Goal: Navigation & Orientation: Find specific page/section

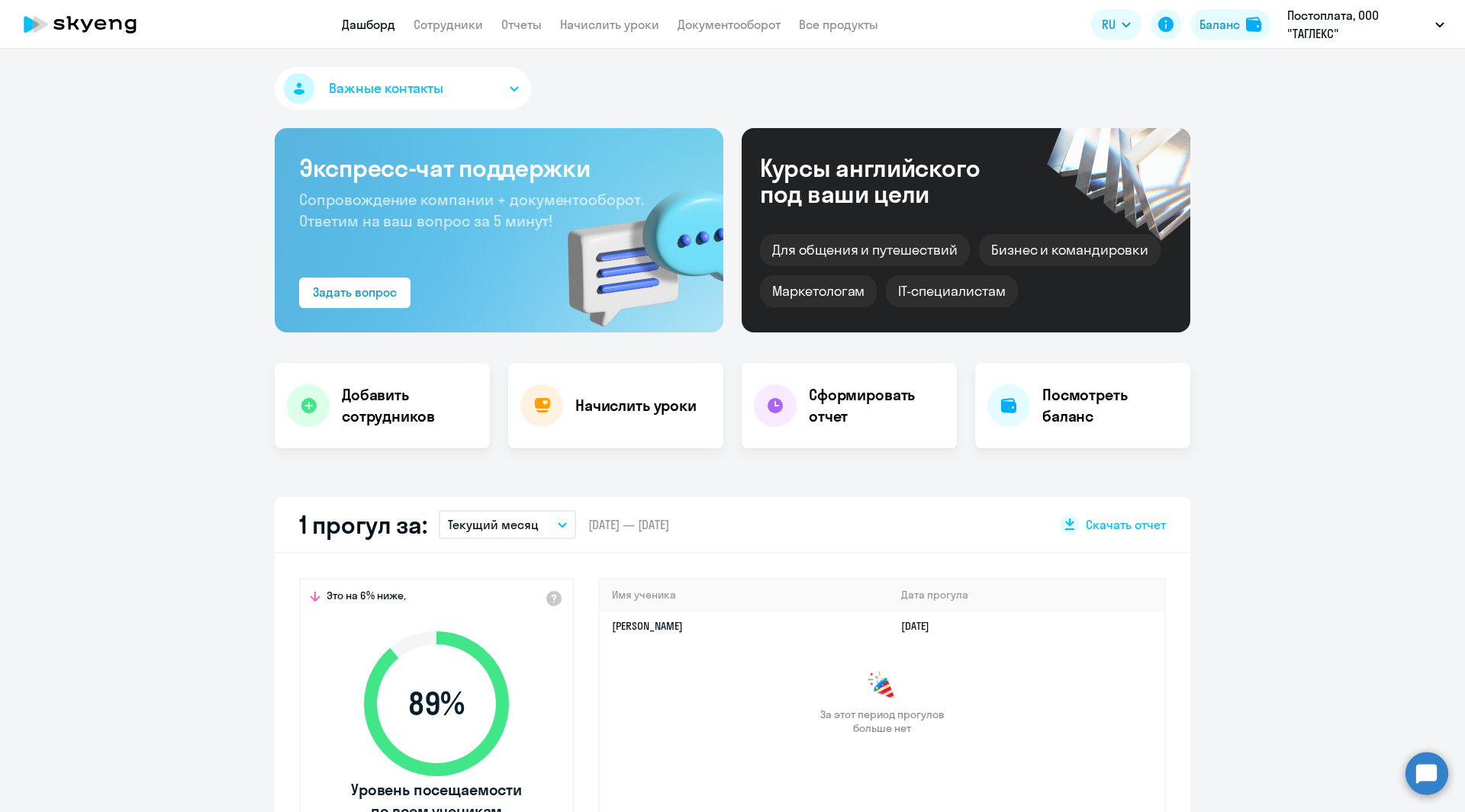
select select "30"
click at [1347, 17] on p "Постоплата, ООО "ТАГЛЕКС"" at bounding box center [1358, 24] width 142 height 36
click at [800, 66] on div "Важные контакты Экспресс-чат поддержки Сопровождение компании + документооборот…" at bounding box center [732, 430] width 1465 height 763
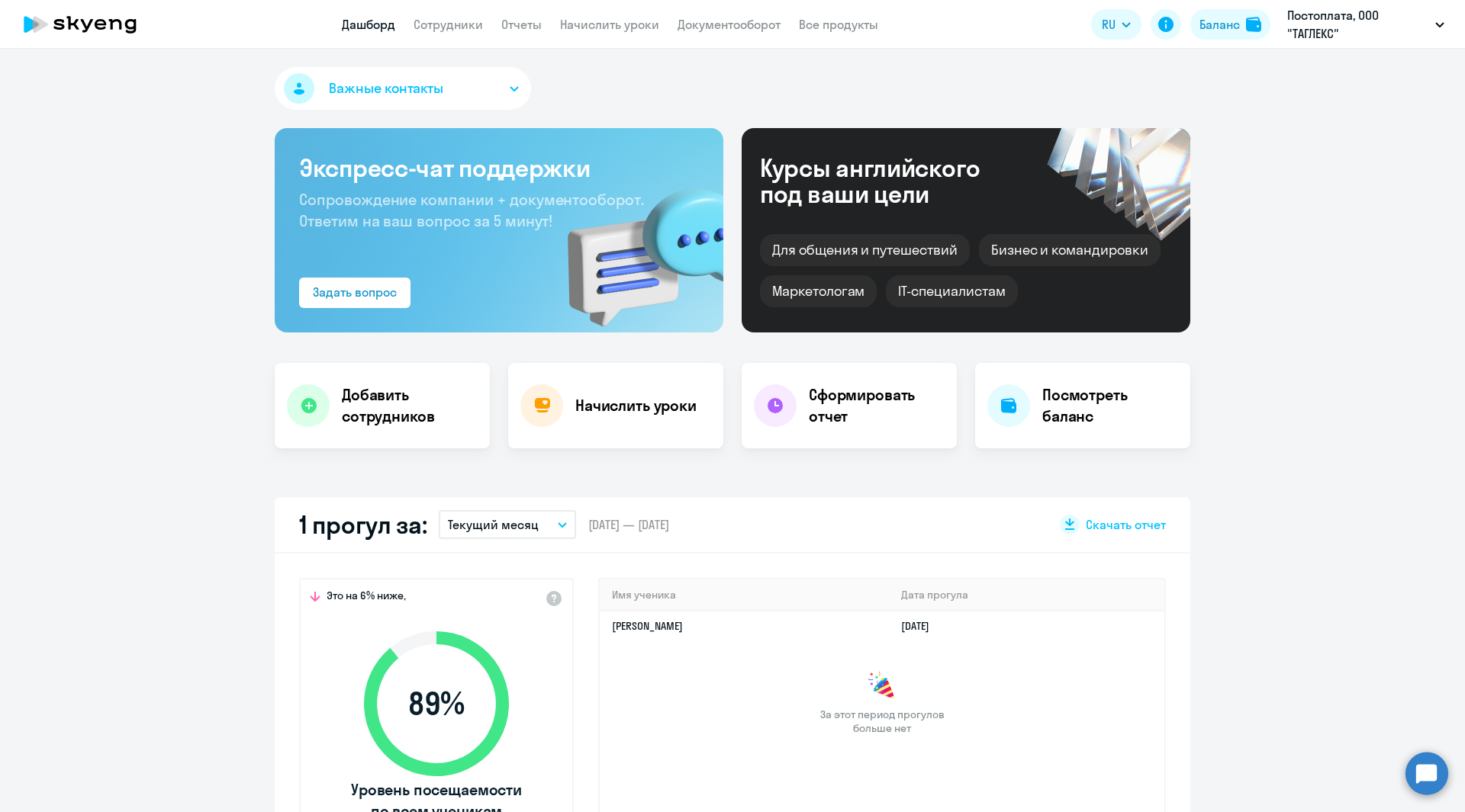
scroll to position [152, 0]
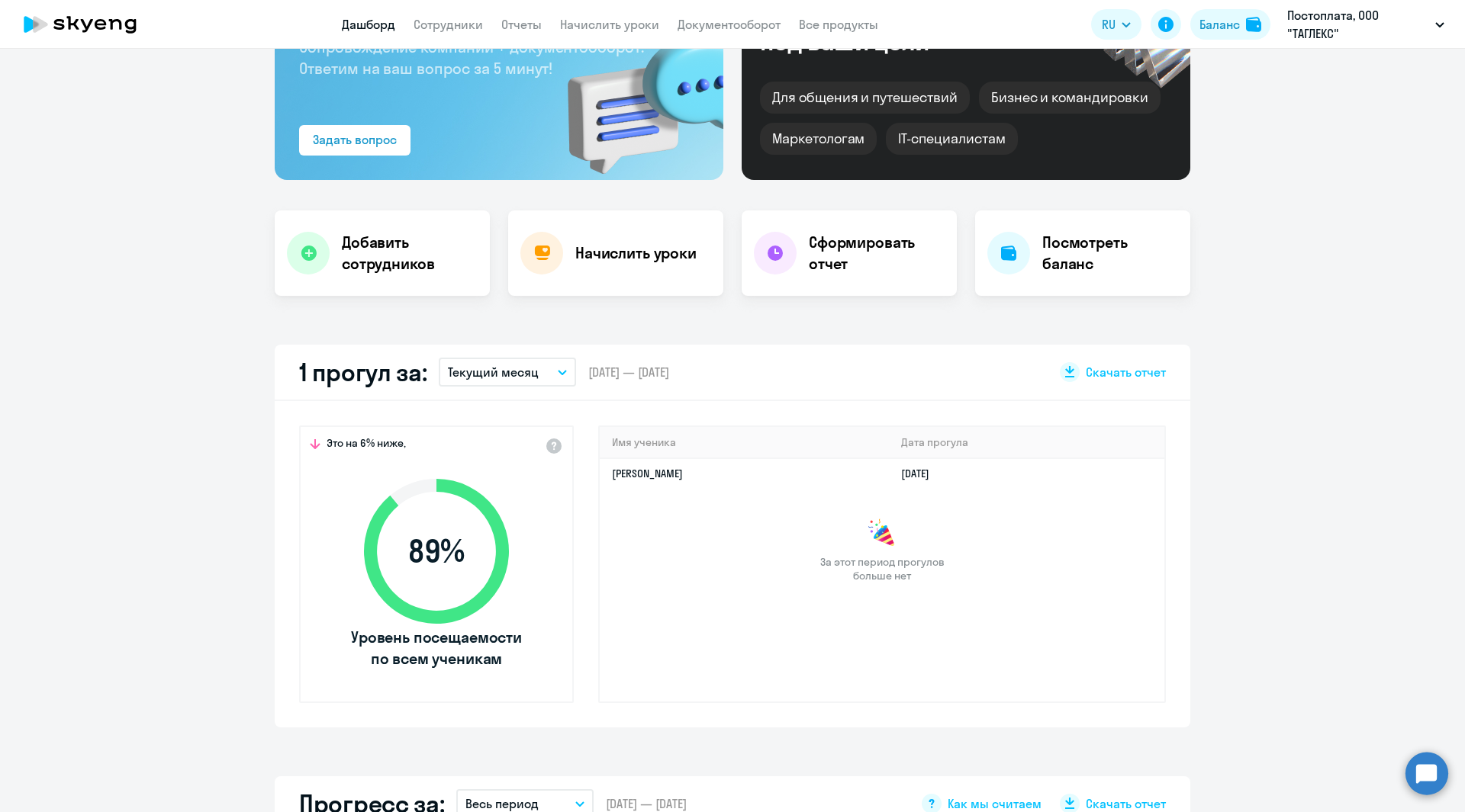
click at [559, 372] on icon "button" at bounding box center [562, 372] width 9 height 5
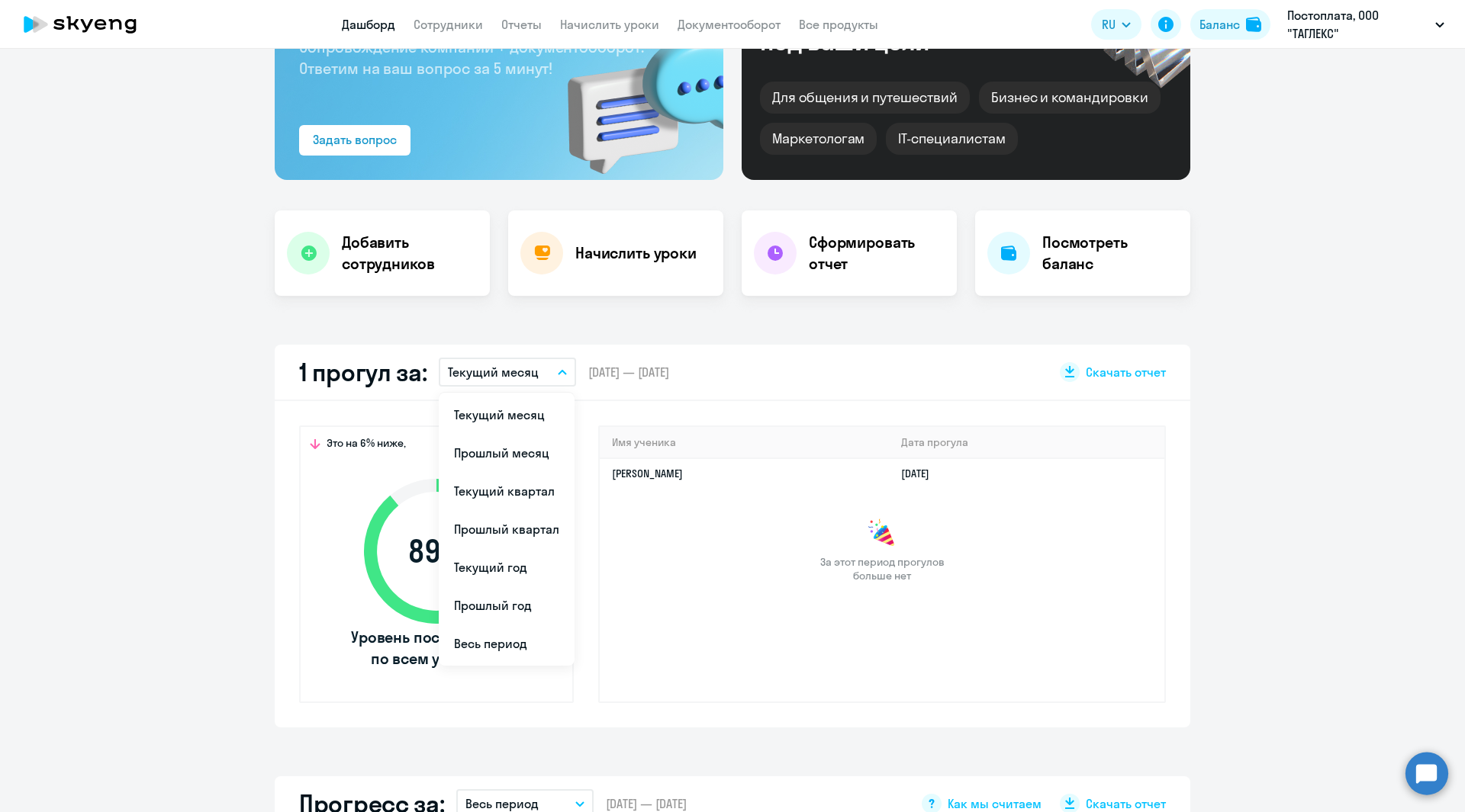
click at [559, 372] on icon "button" at bounding box center [562, 372] width 9 height 5
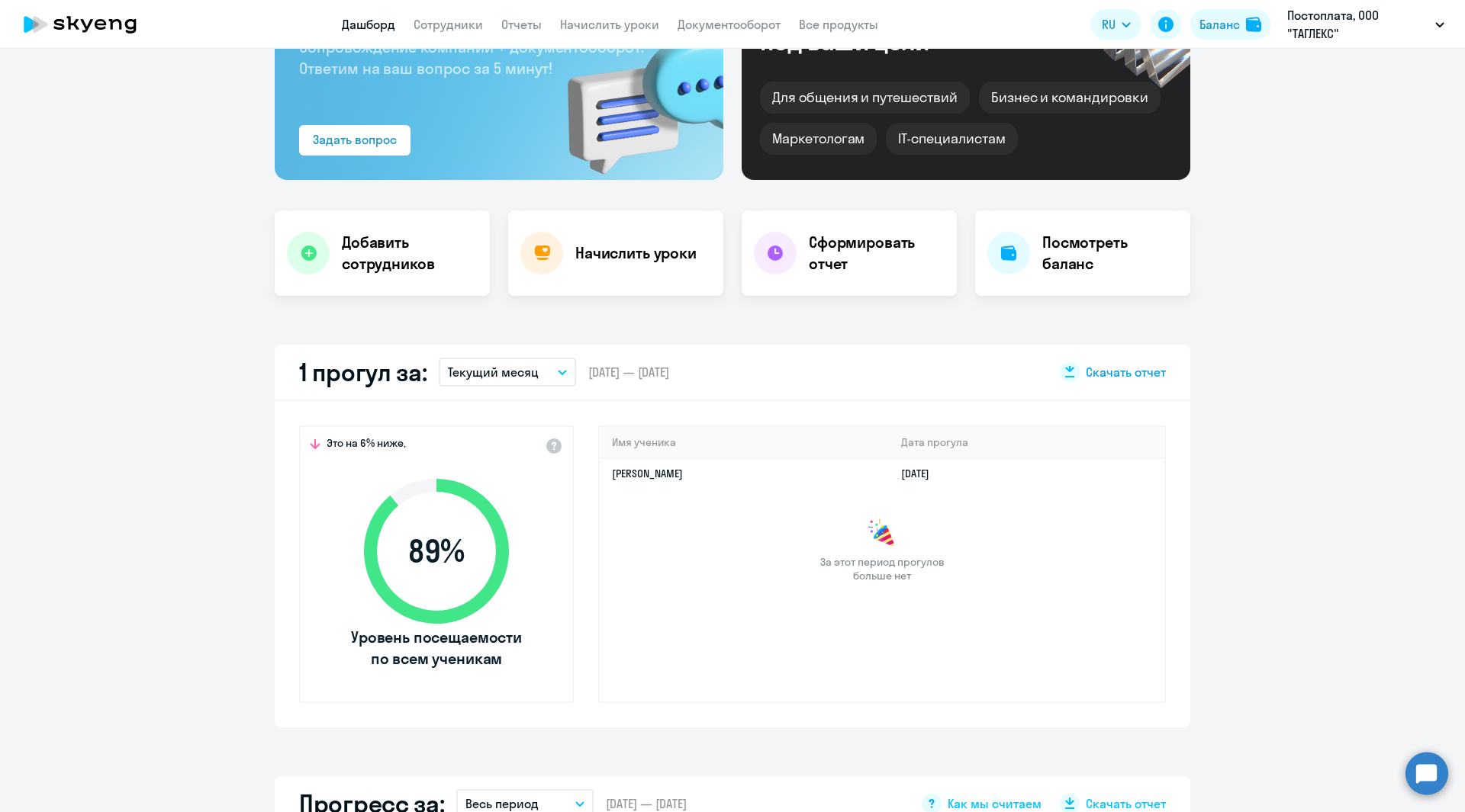
click at [1112, 367] on span "Скачать отчет" at bounding box center [1125, 372] width 80 height 17
click at [385, 248] on h4 "Добавить сотрудников" at bounding box center [409, 252] width 136 height 43
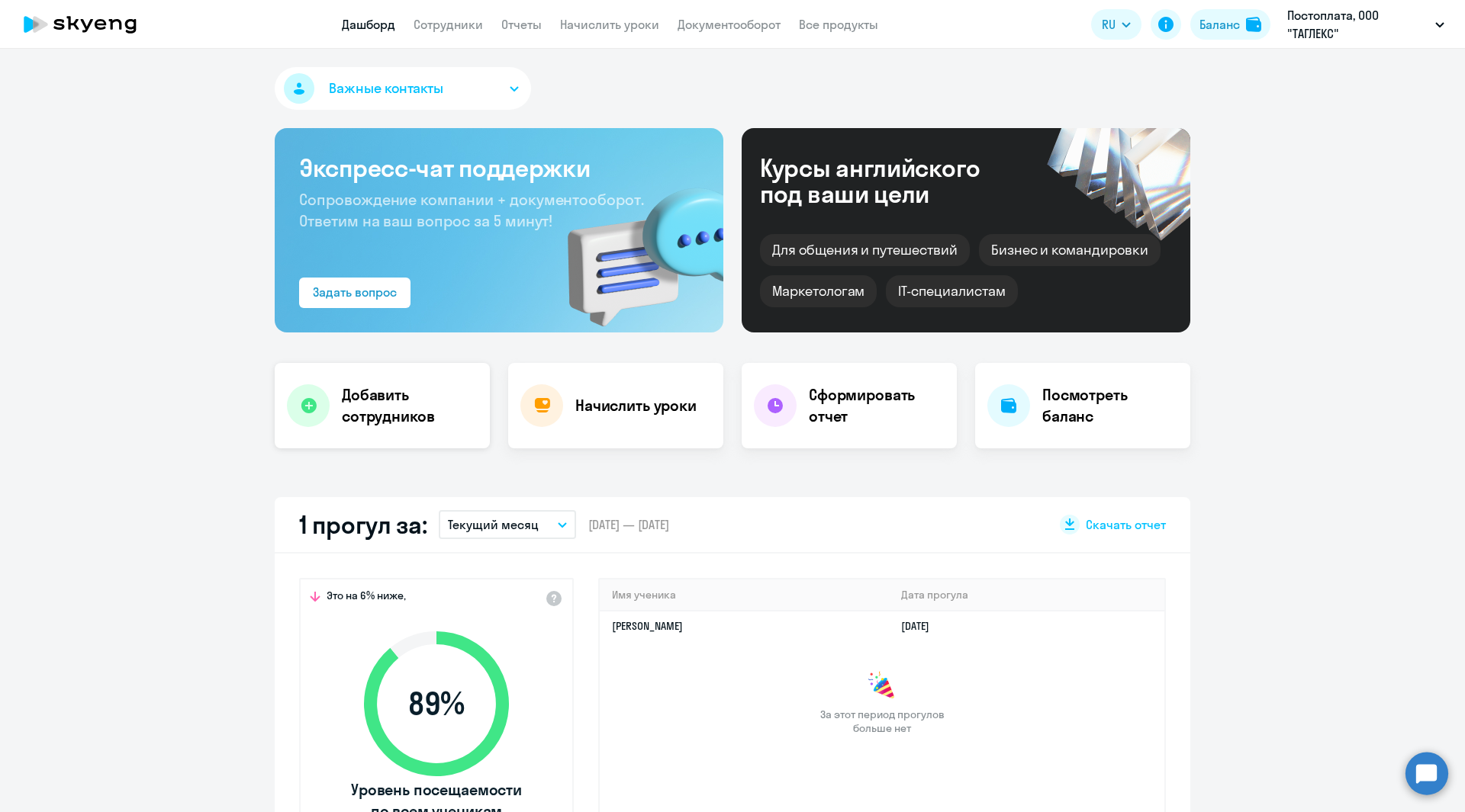
select select "english_adult_not_native_speaker"
select select "3"
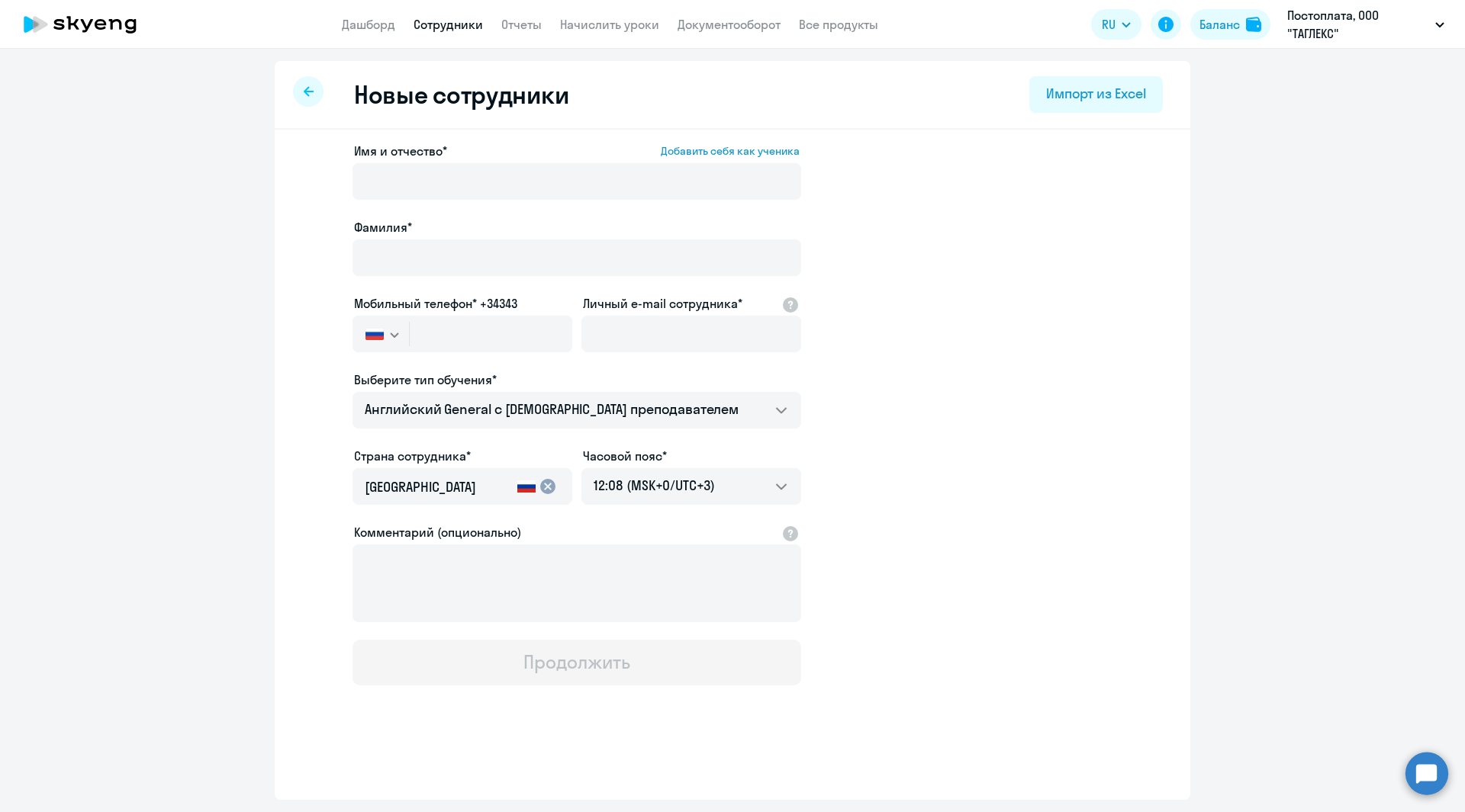
click at [310, 96] on icon at bounding box center [309, 91] width 10 height 11
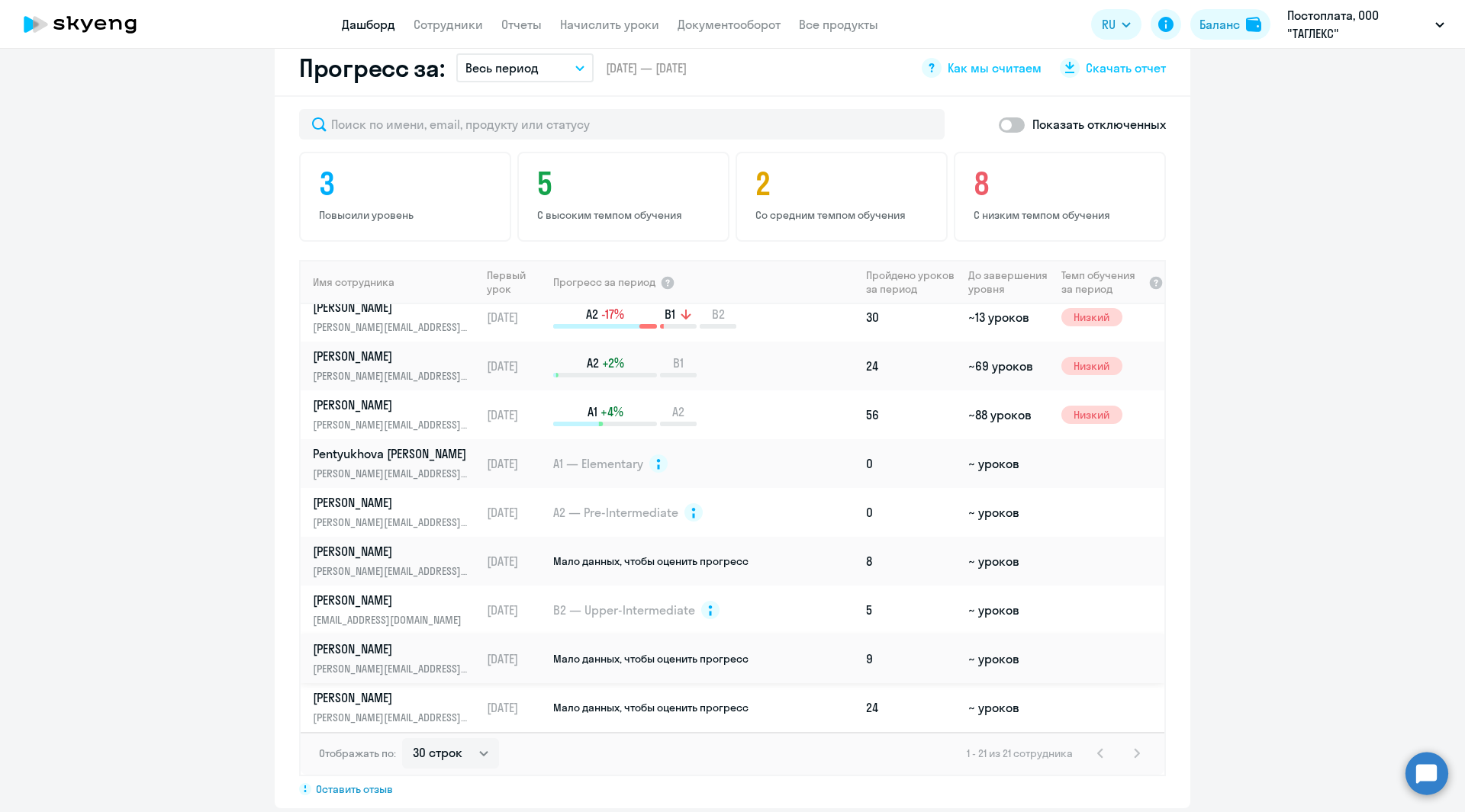
scroll to position [915, 0]
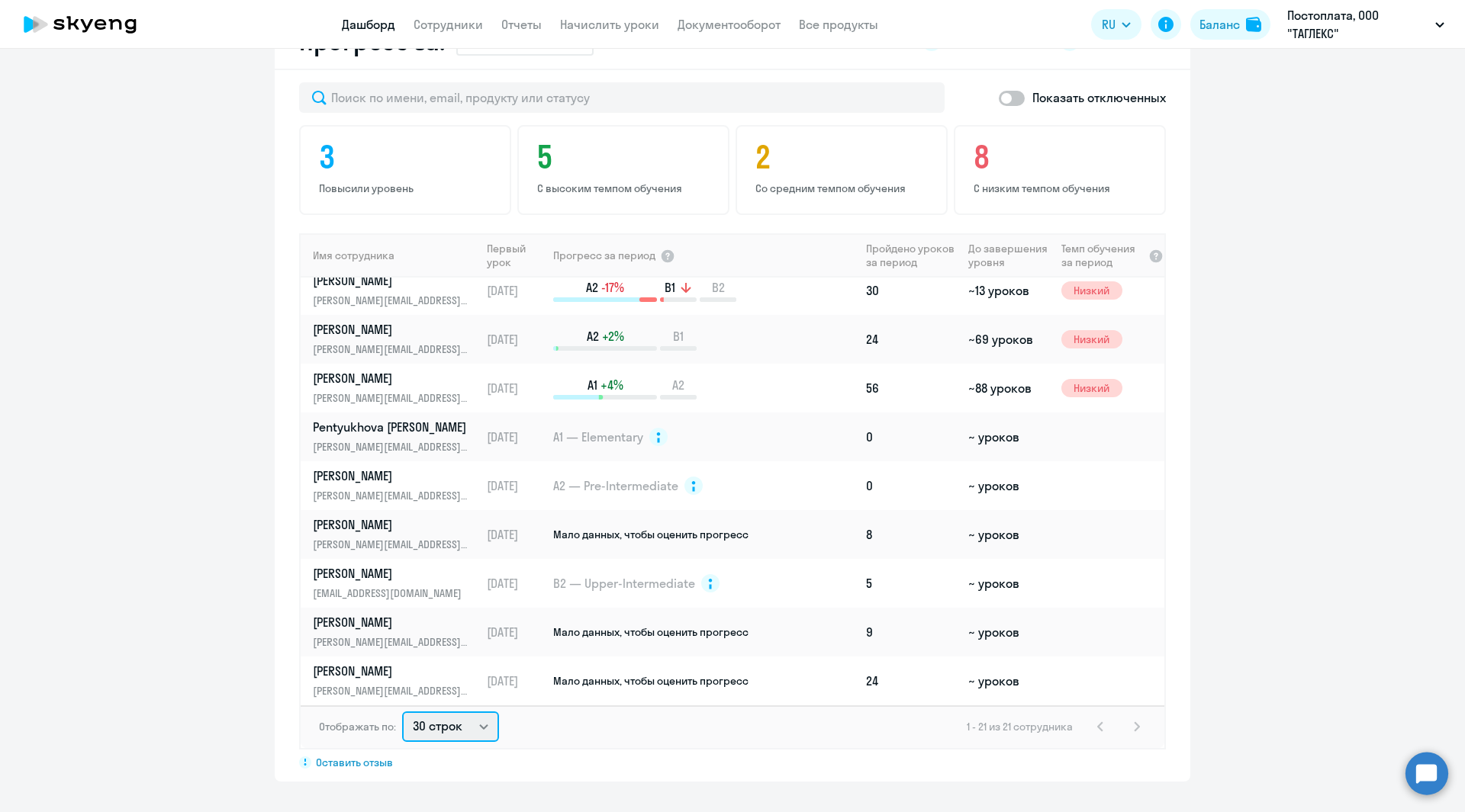
click at [481, 725] on select "30 строк 50 строк 100 строк" at bounding box center [450, 726] width 97 height 30
select select "100"
click at [402, 711] on select "30 строк 50 строк 100 строк" at bounding box center [450, 726] width 97 height 30
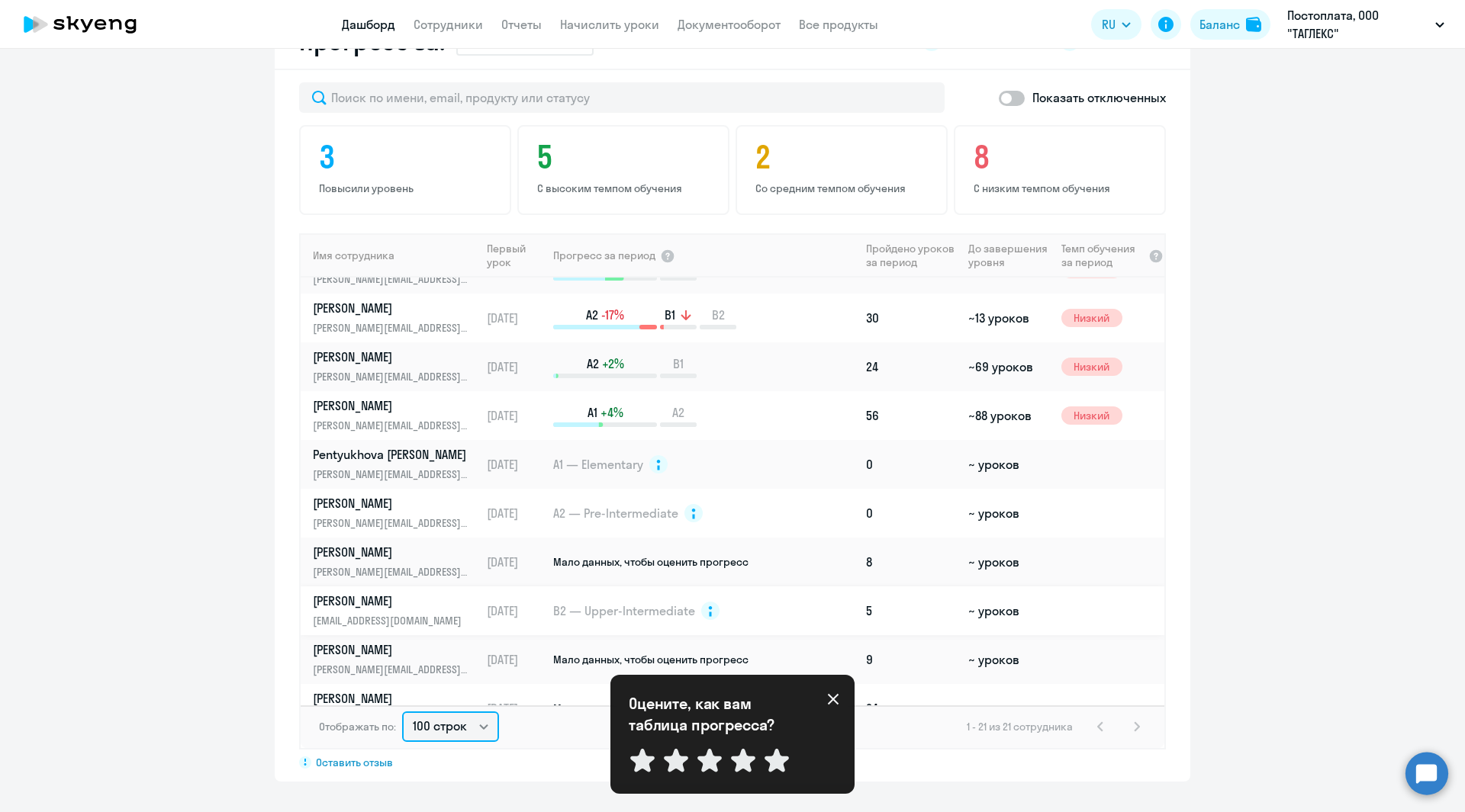
scroll to position [597, 0]
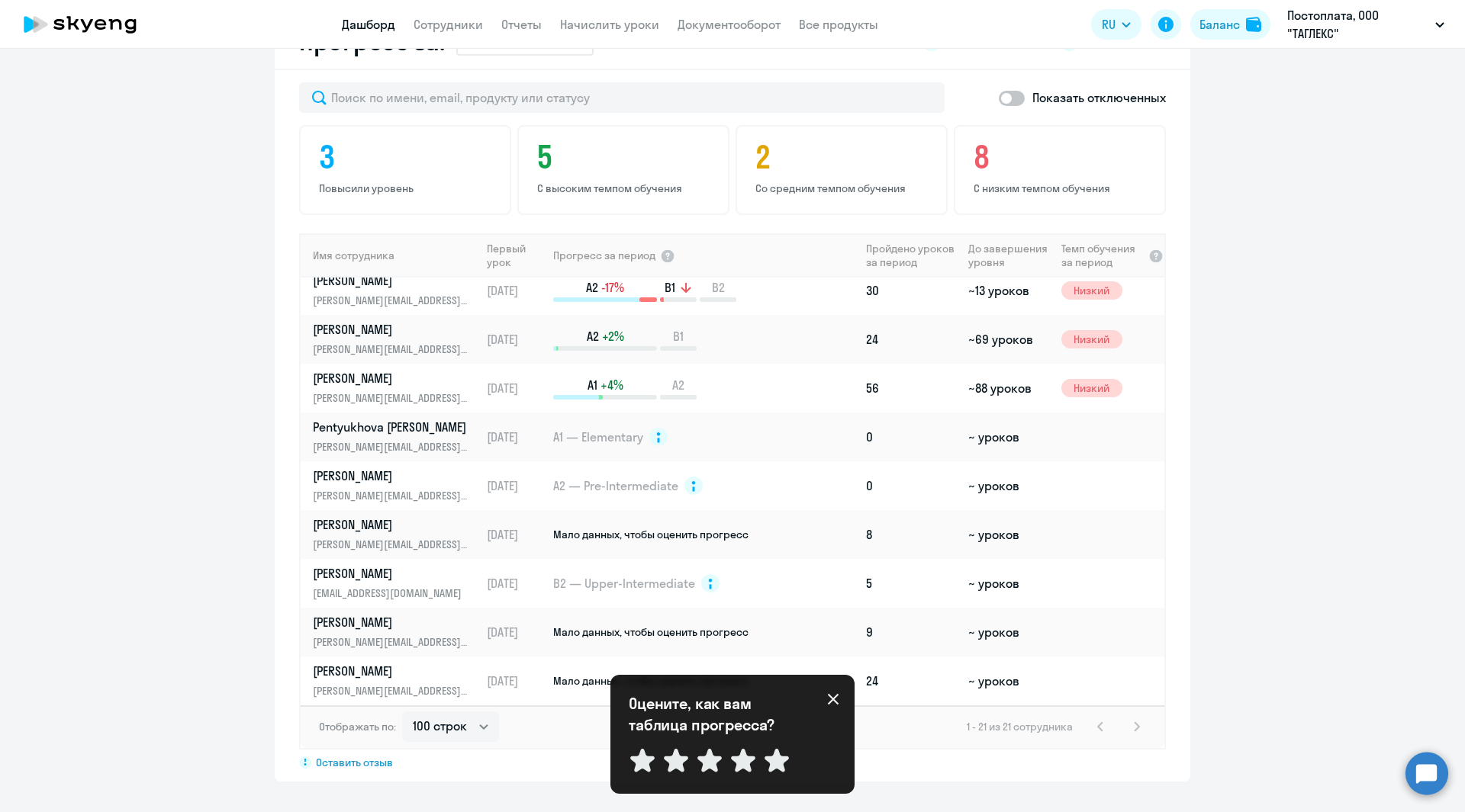
click at [834, 699] on icon at bounding box center [833, 699] width 11 height 11
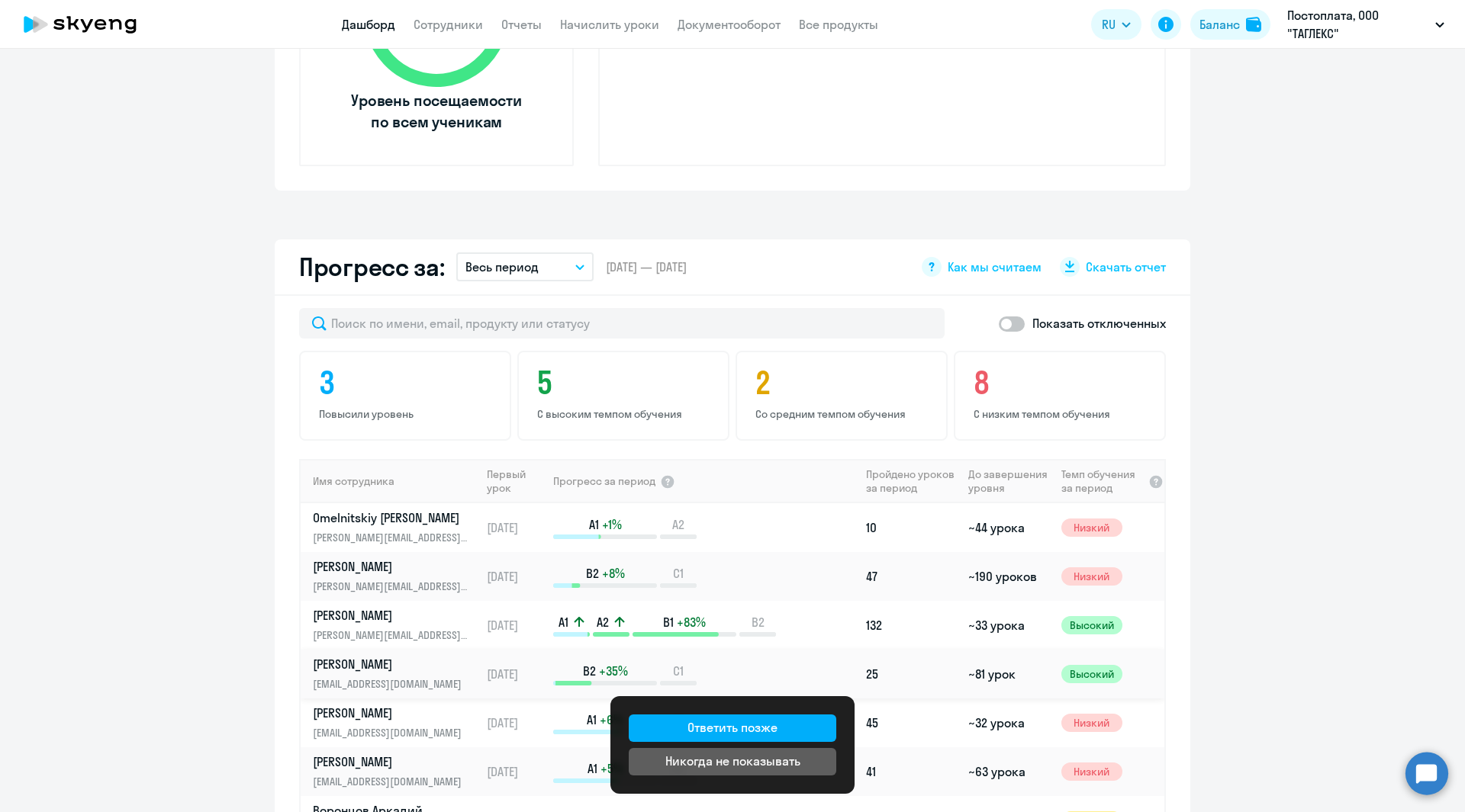
scroll to position [915, 0]
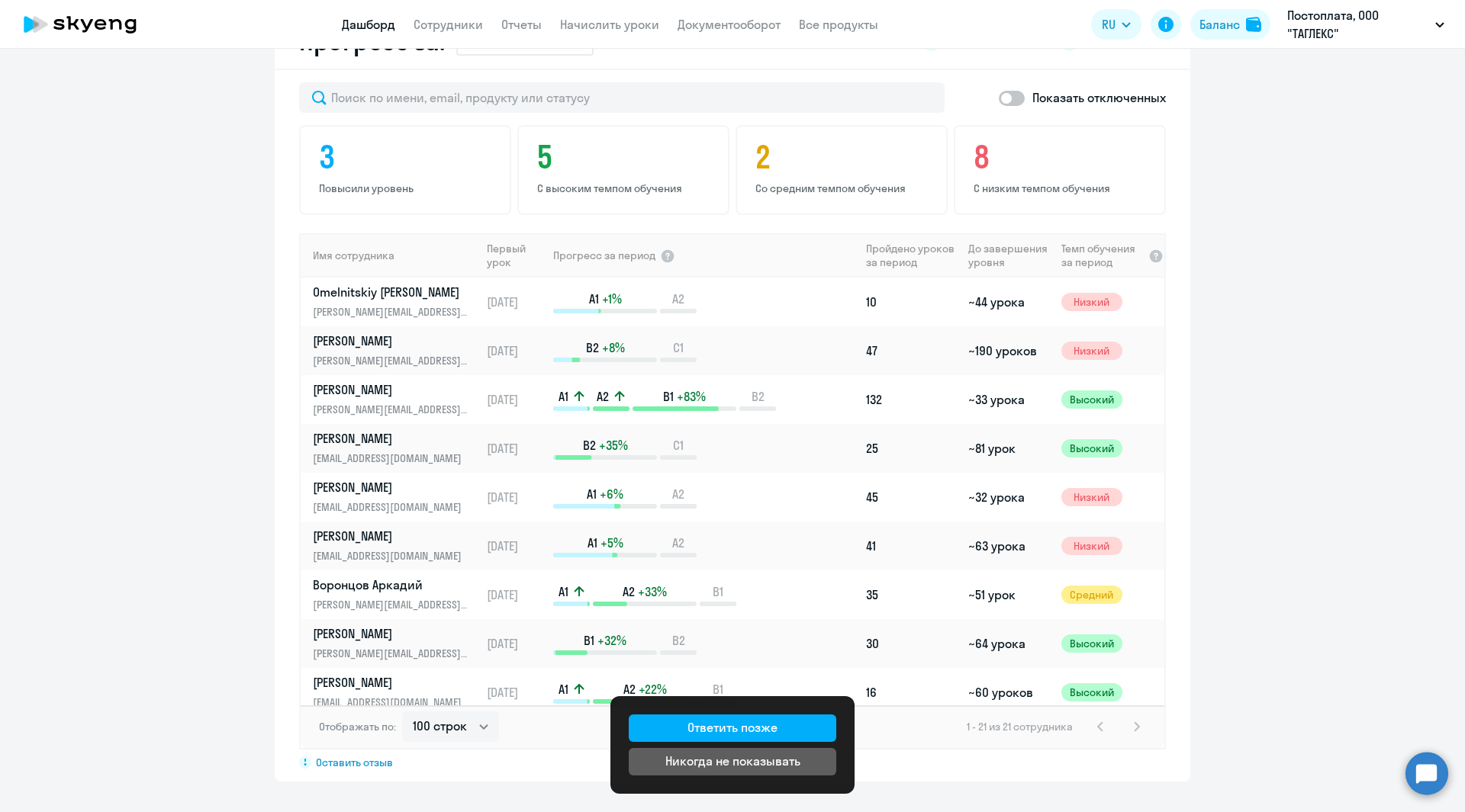
drag, startPoint x: 416, startPoint y: 489, endPoint x: 177, endPoint y: 464, distance: 240.3
click at [176, 464] on app-progress-dashboard "Прогресс за: Весь период – [DATE] — [DATE] Как мы считаем Скачать отчет Показат…" at bounding box center [732, 397] width 1465 height 767
click at [349, 484] on p "[PERSON_NAME]" at bounding box center [392, 487] width 157 height 17
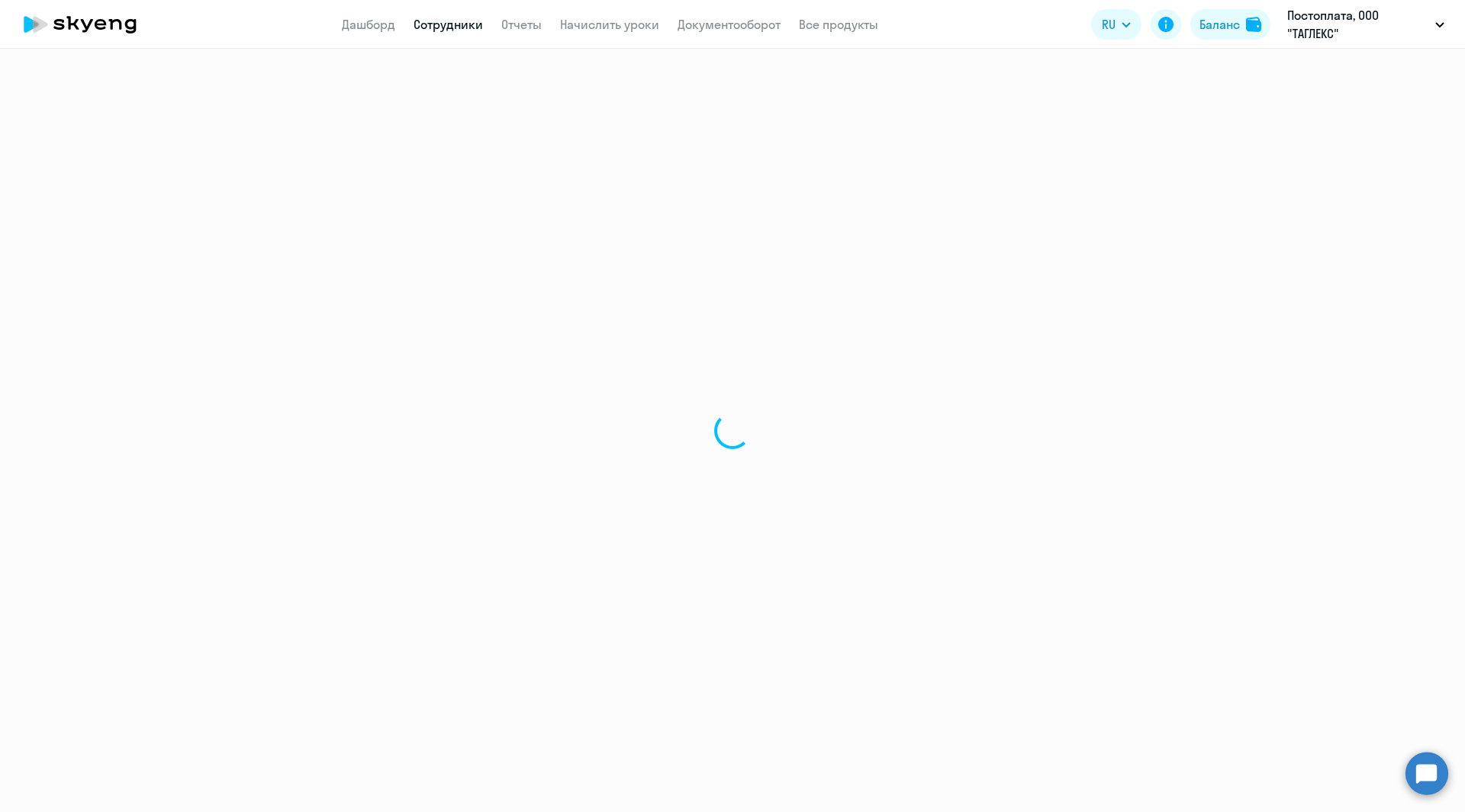
select select "english"
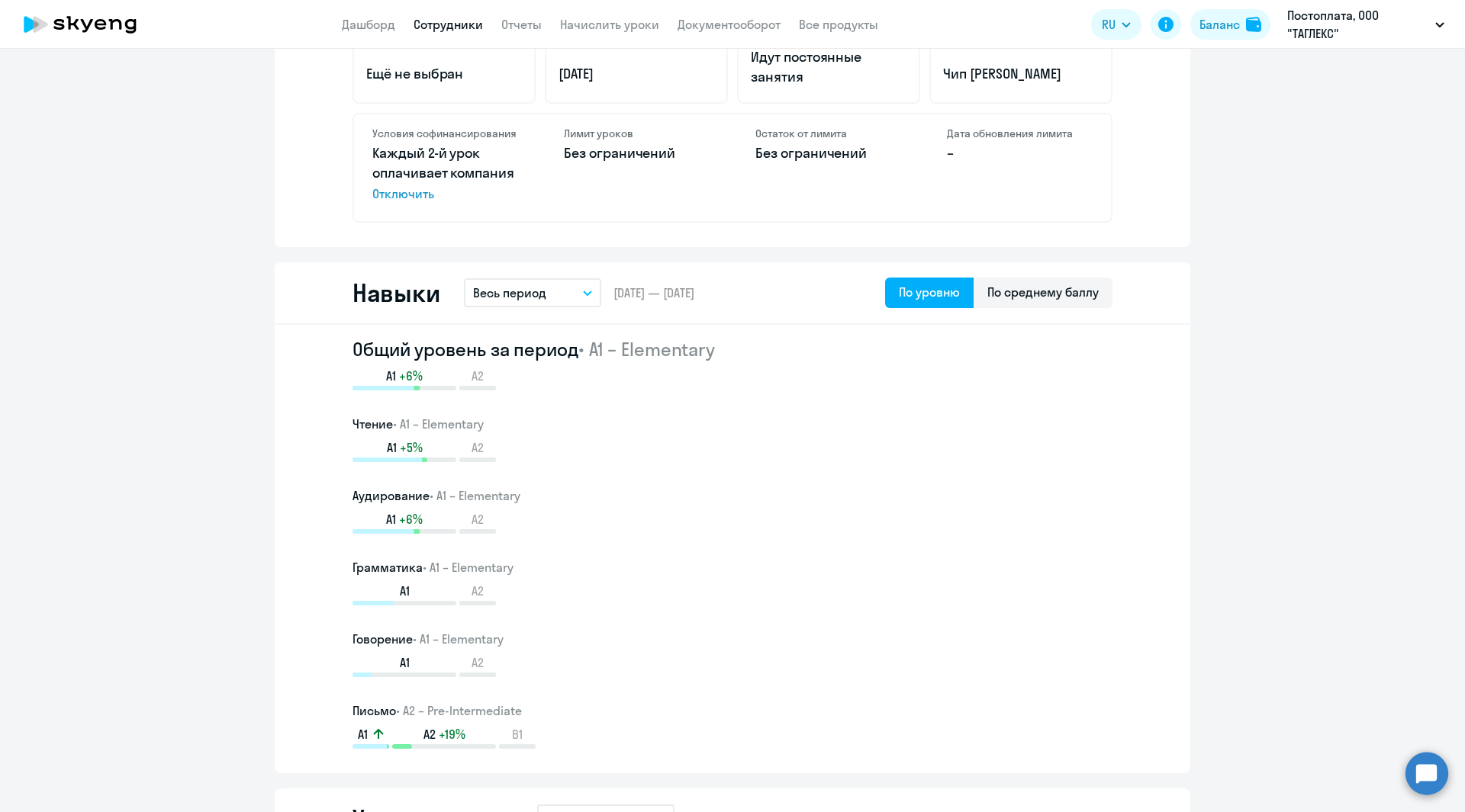
scroll to position [300, 0]
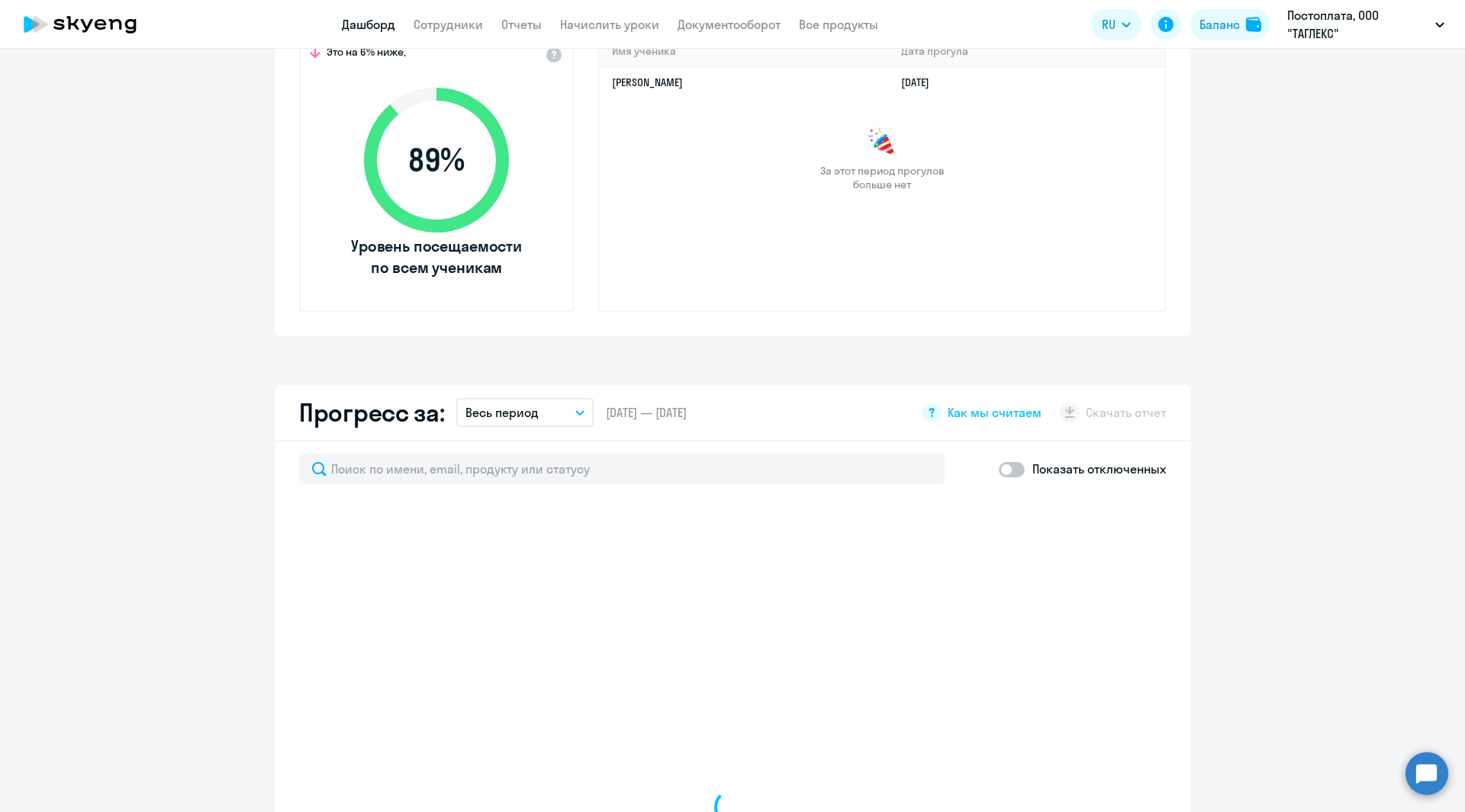
scroll to position [788, 0]
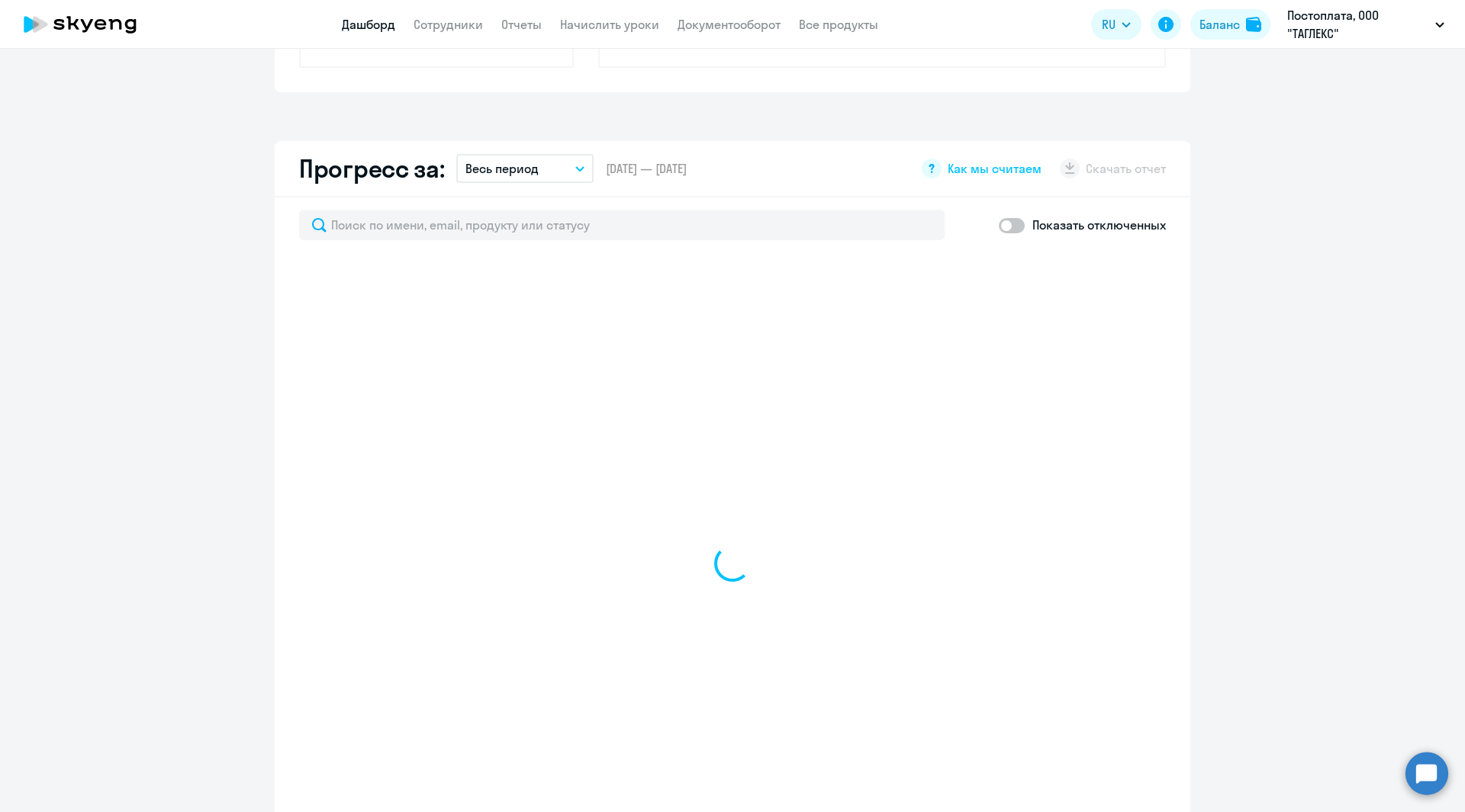
select select "30"
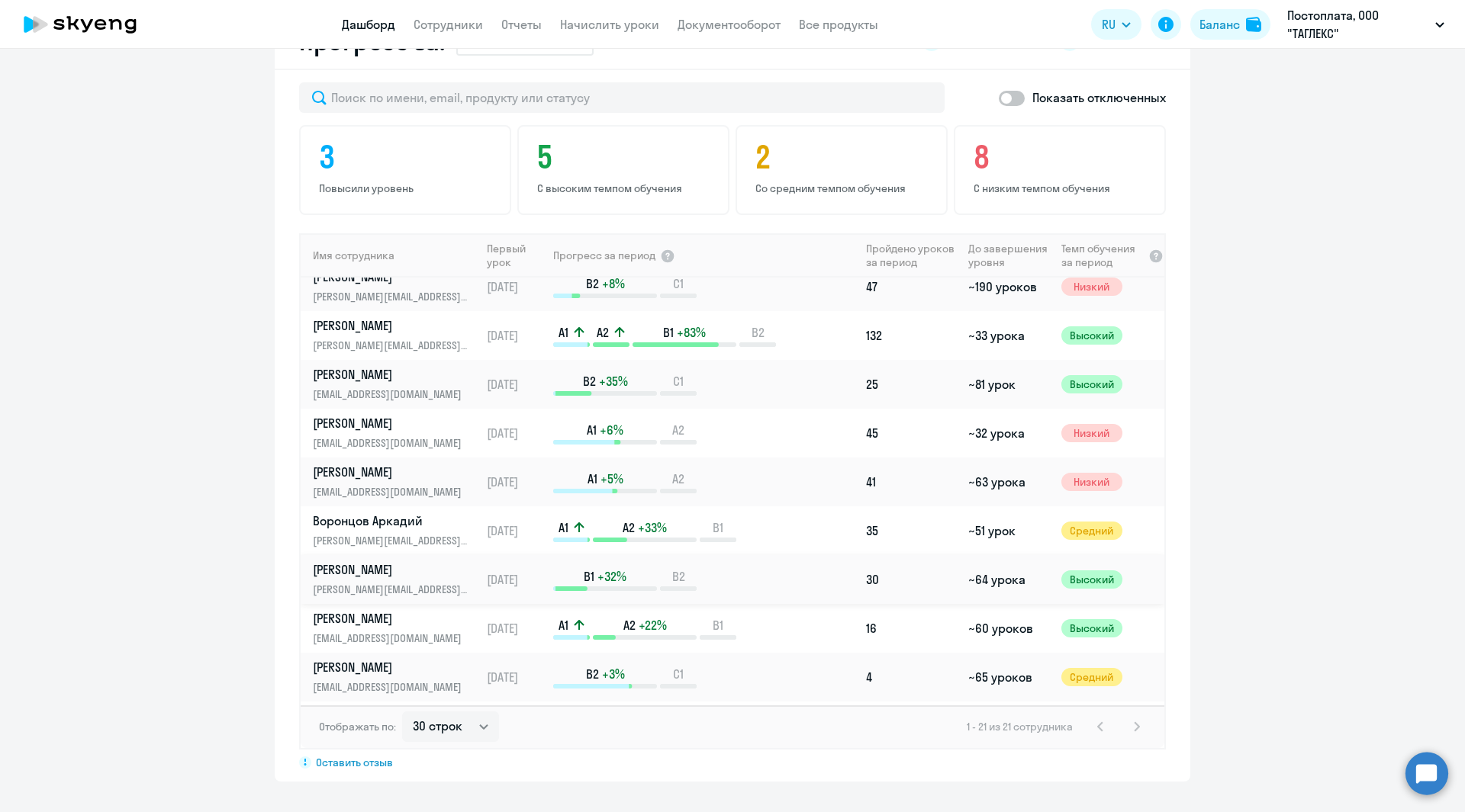
scroll to position [0, 0]
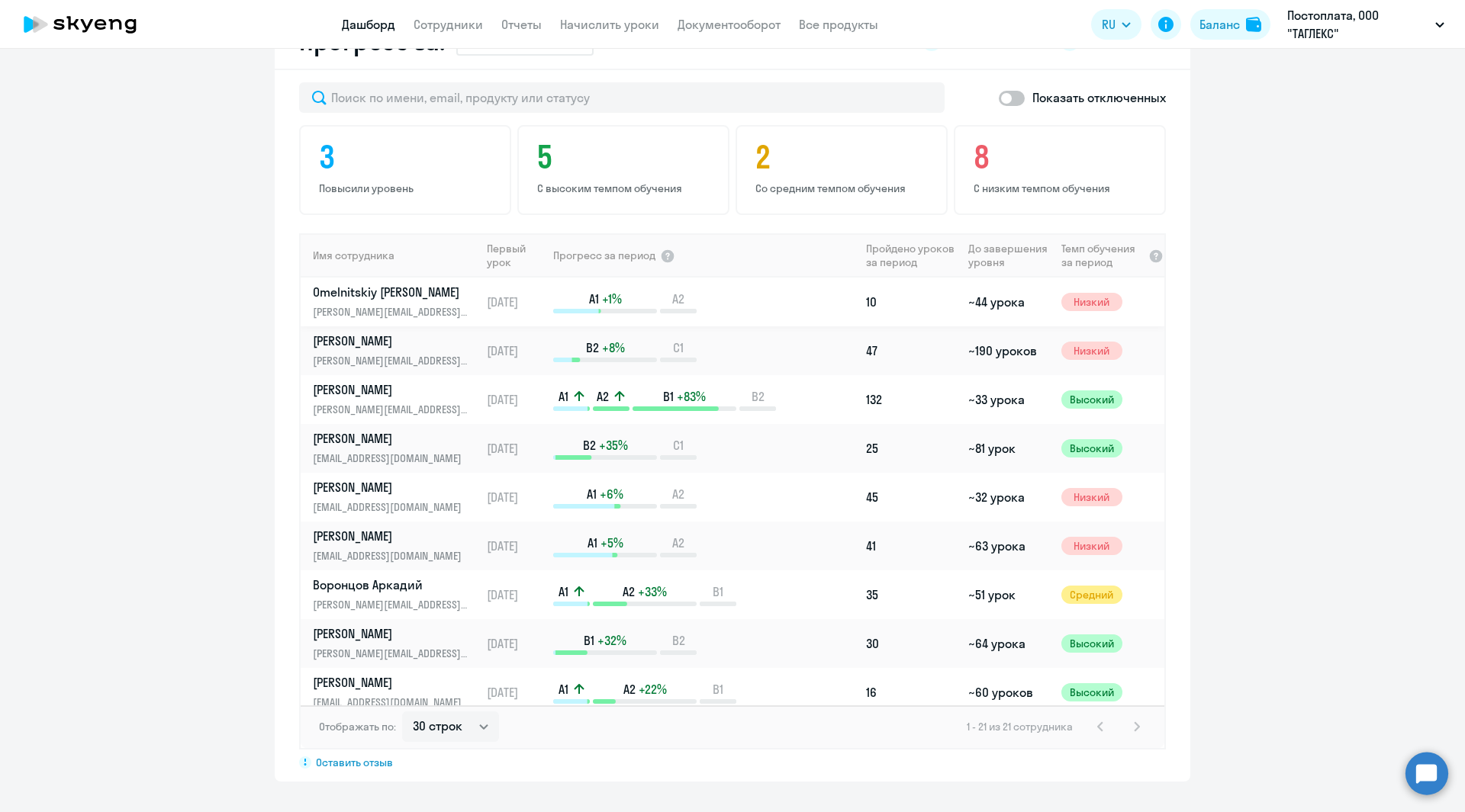
click at [365, 291] on p "Omelnitskiy [PERSON_NAME]" at bounding box center [392, 292] width 157 height 17
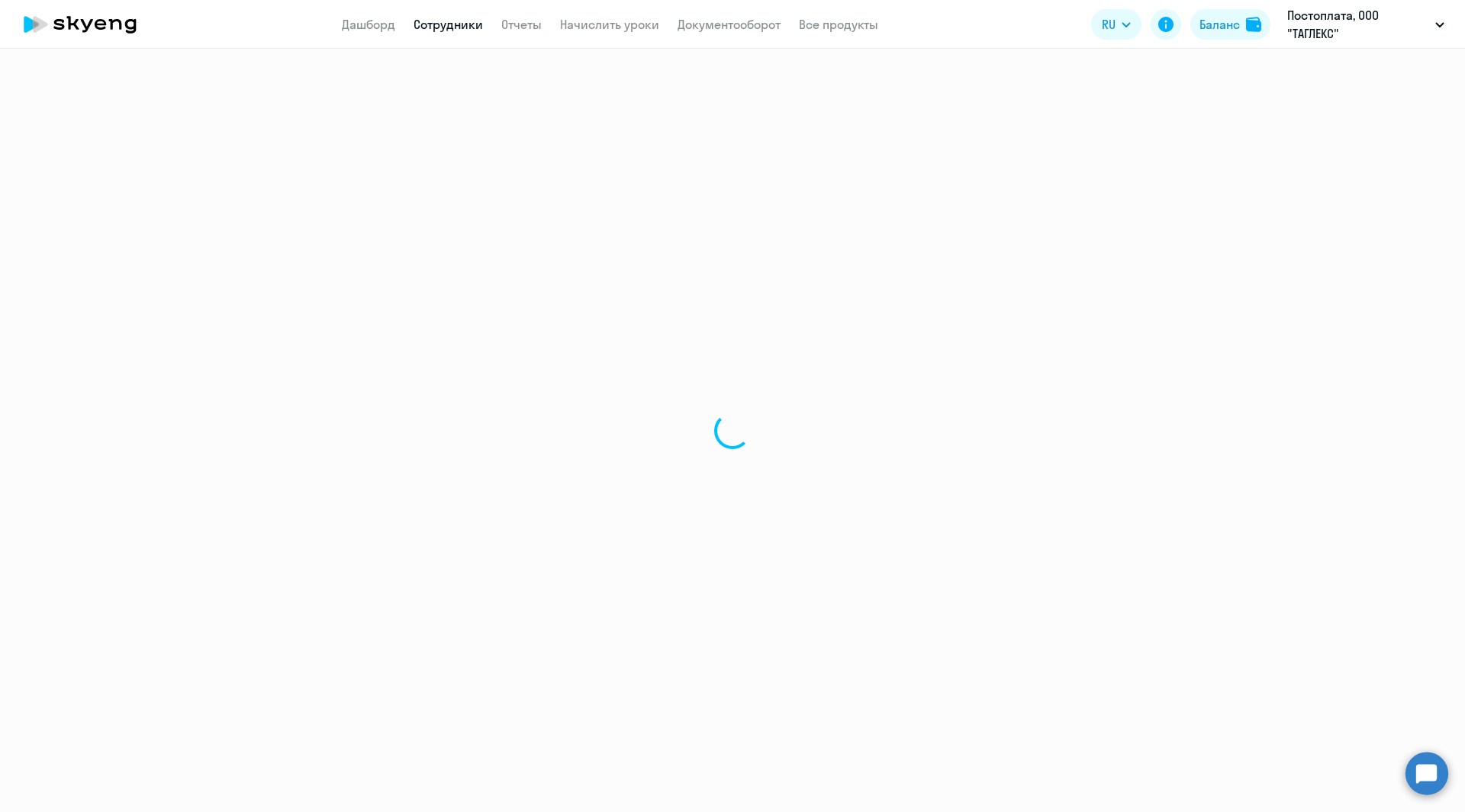
select select "english"
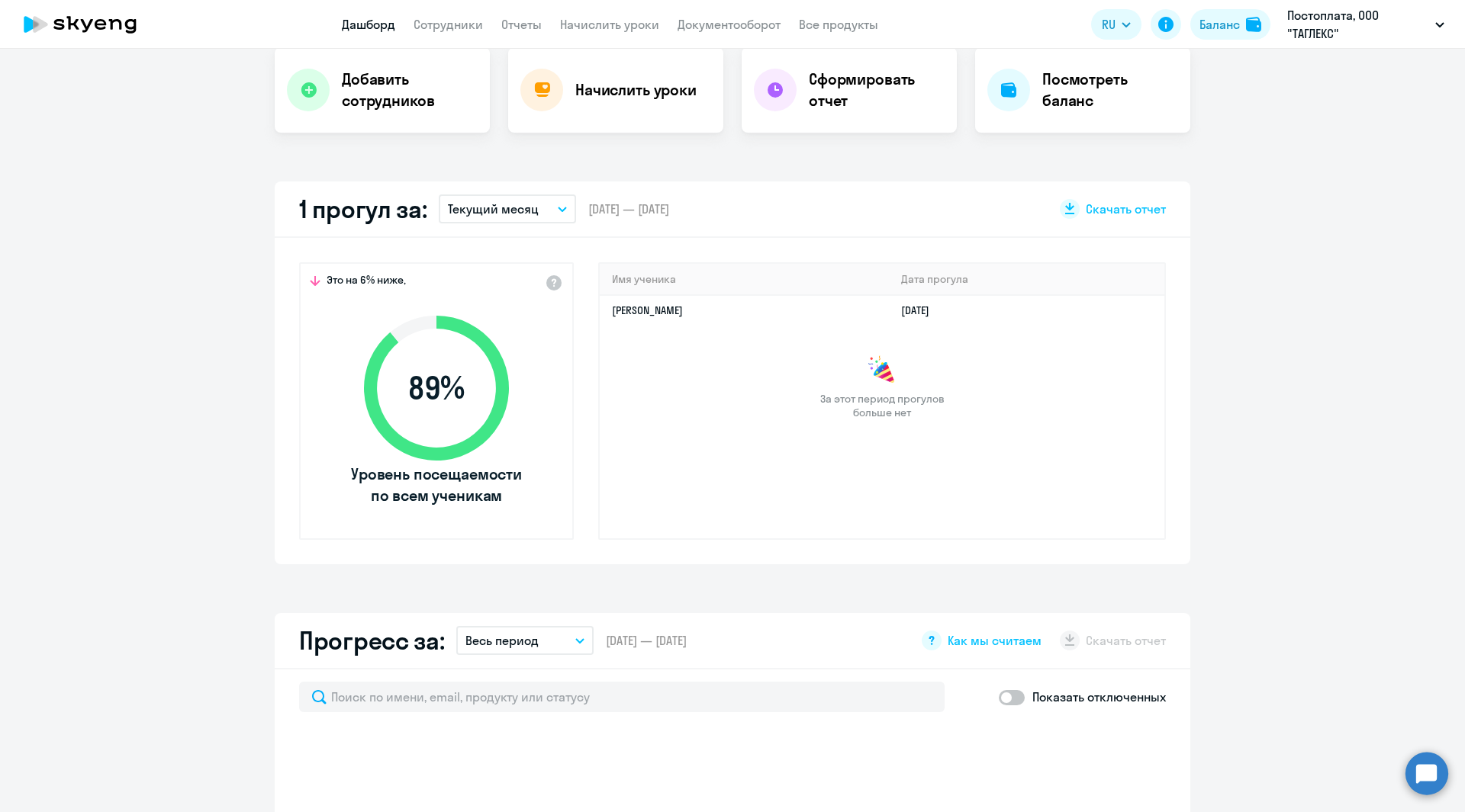
scroll to position [381, 0]
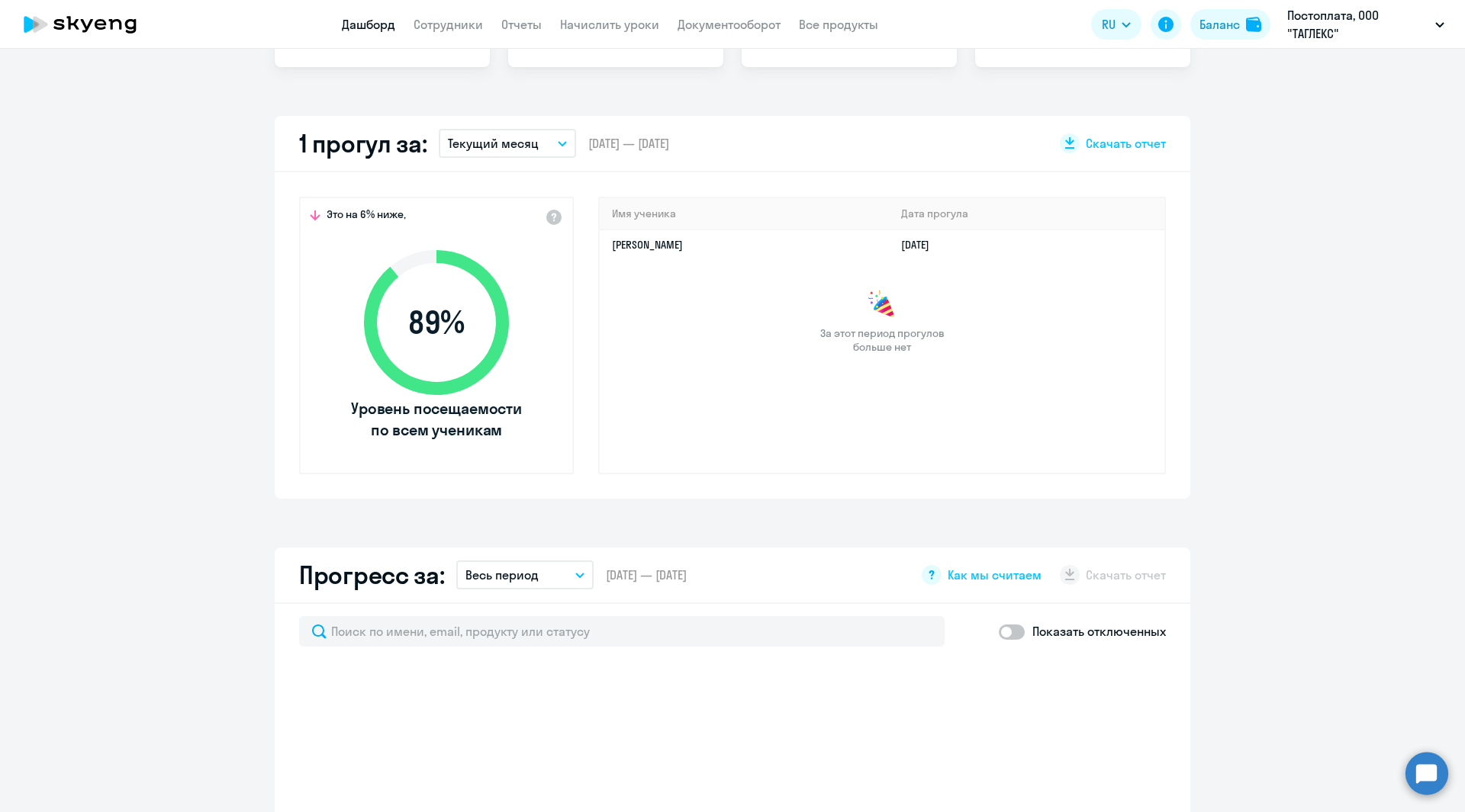
select select "30"
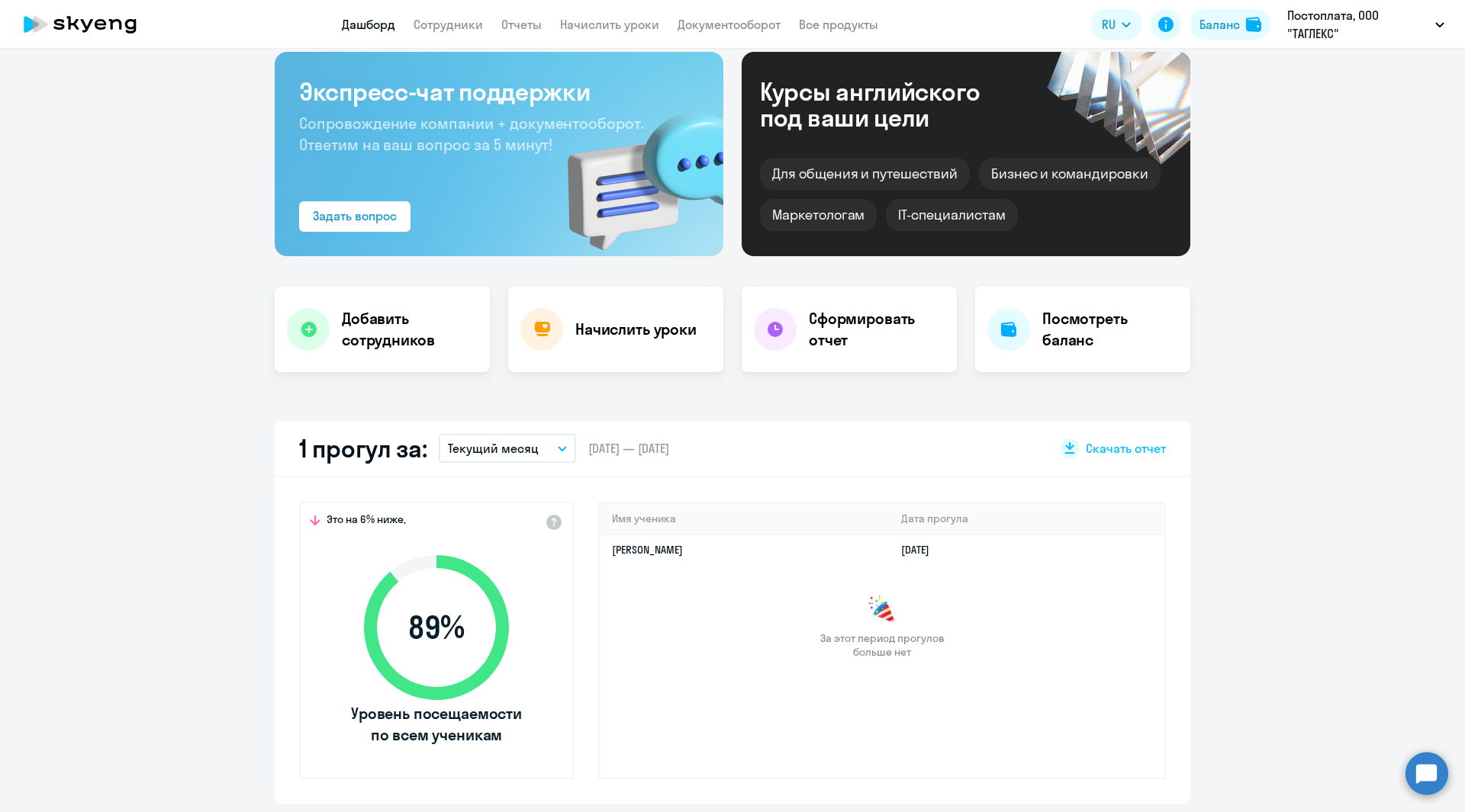
scroll to position [0, 0]
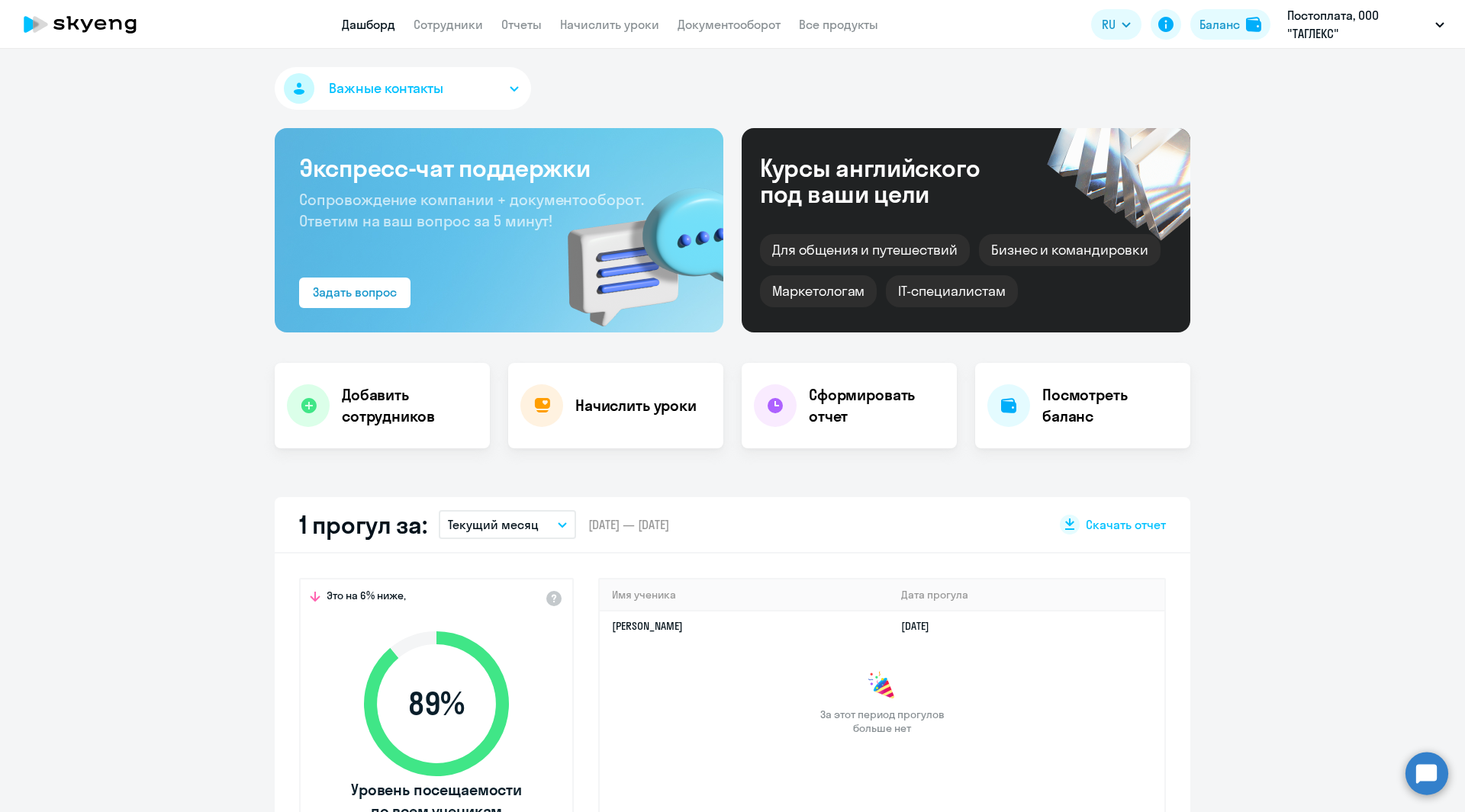
click at [1425, 776] on circle at bounding box center [1426, 772] width 43 height 43
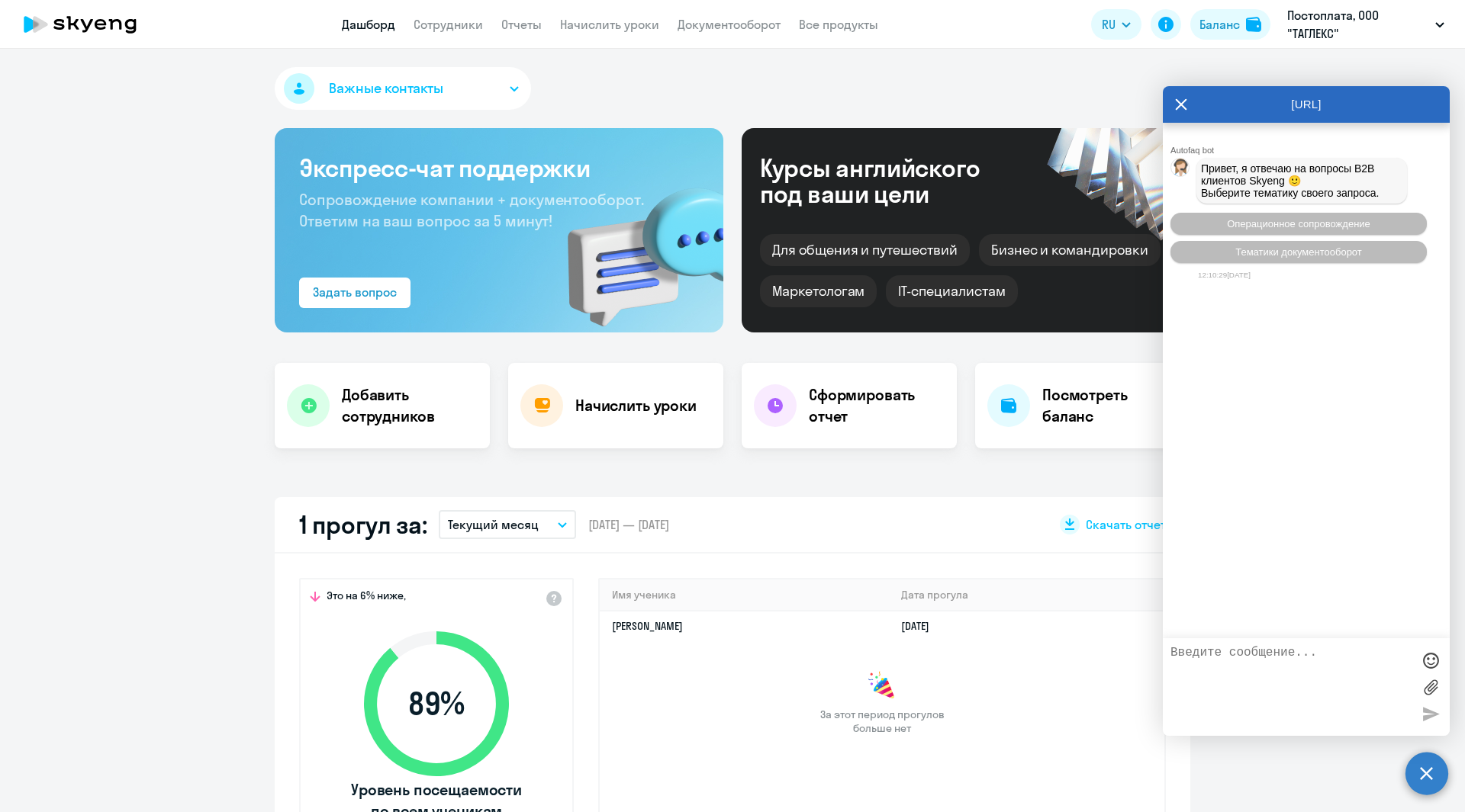
drag, startPoint x: 1180, startPoint y: 102, endPoint x: 1218, endPoint y: 133, distance: 49.0
click at [1182, 103] on icon at bounding box center [1180, 103] width 12 height 36
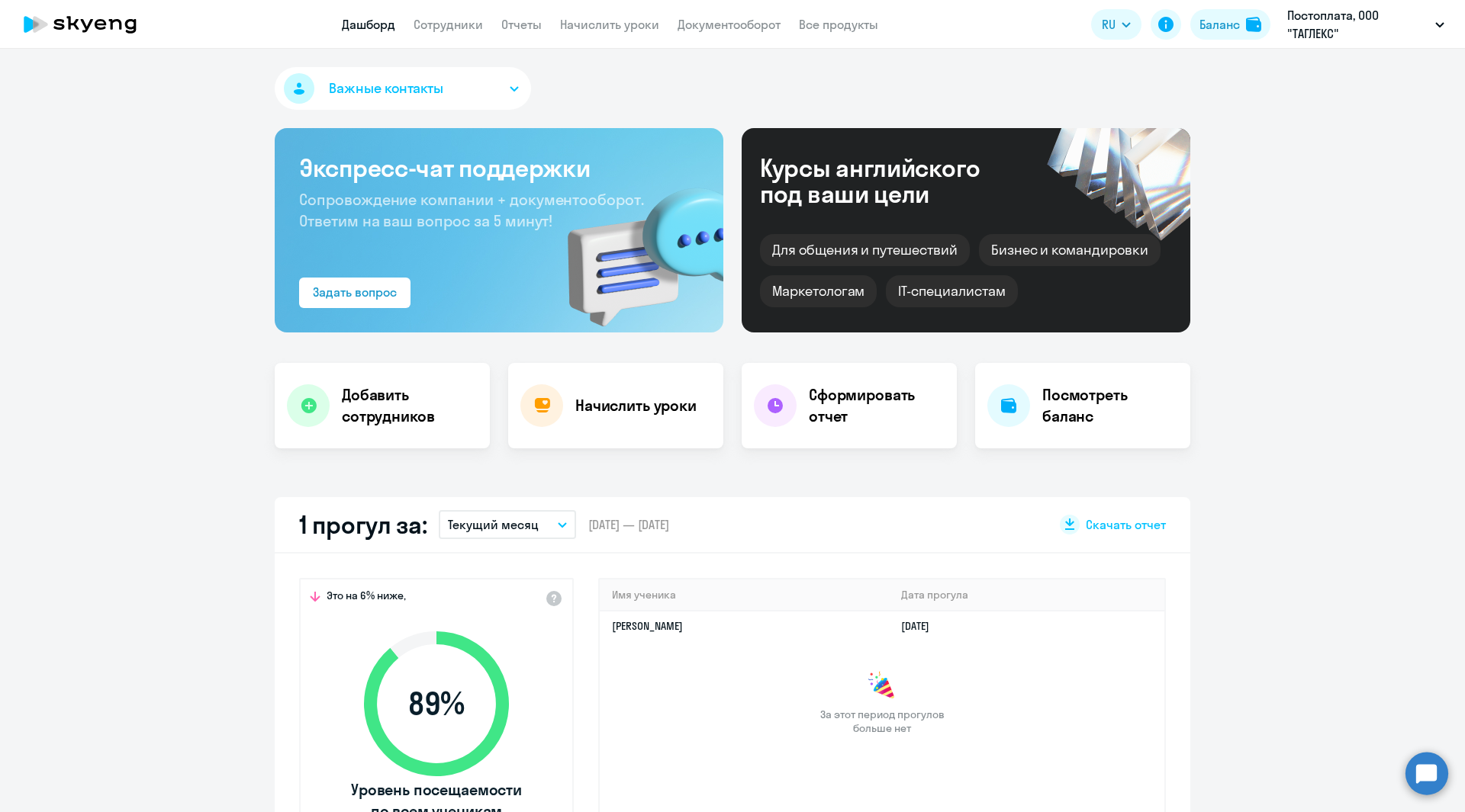
click at [1420, 772] on circle at bounding box center [1426, 772] width 43 height 43
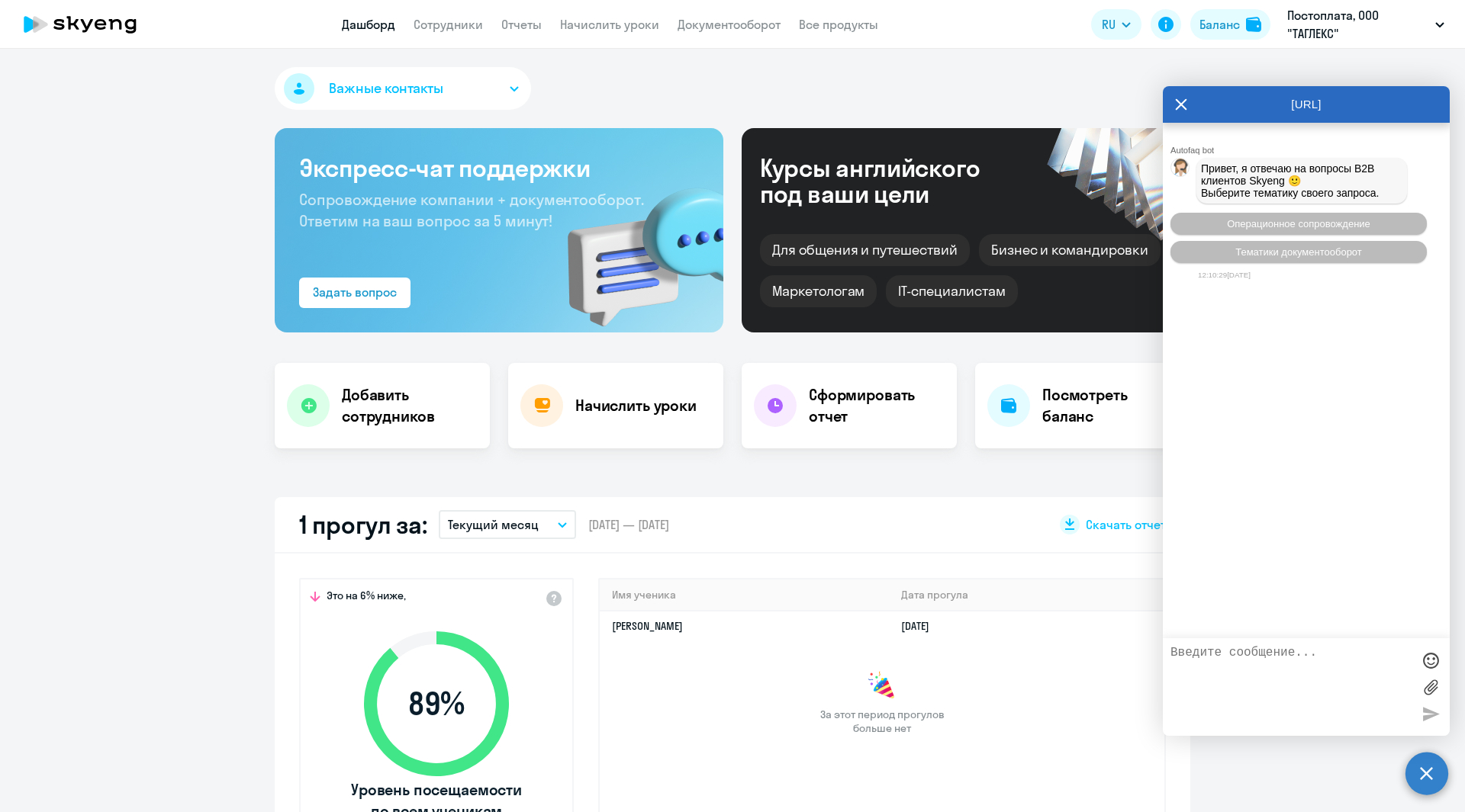
click at [1052, 84] on div "Важные контакты" at bounding box center [732, 92] width 915 height 49
click at [1178, 106] on icon at bounding box center [1180, 103] width 12 height 36
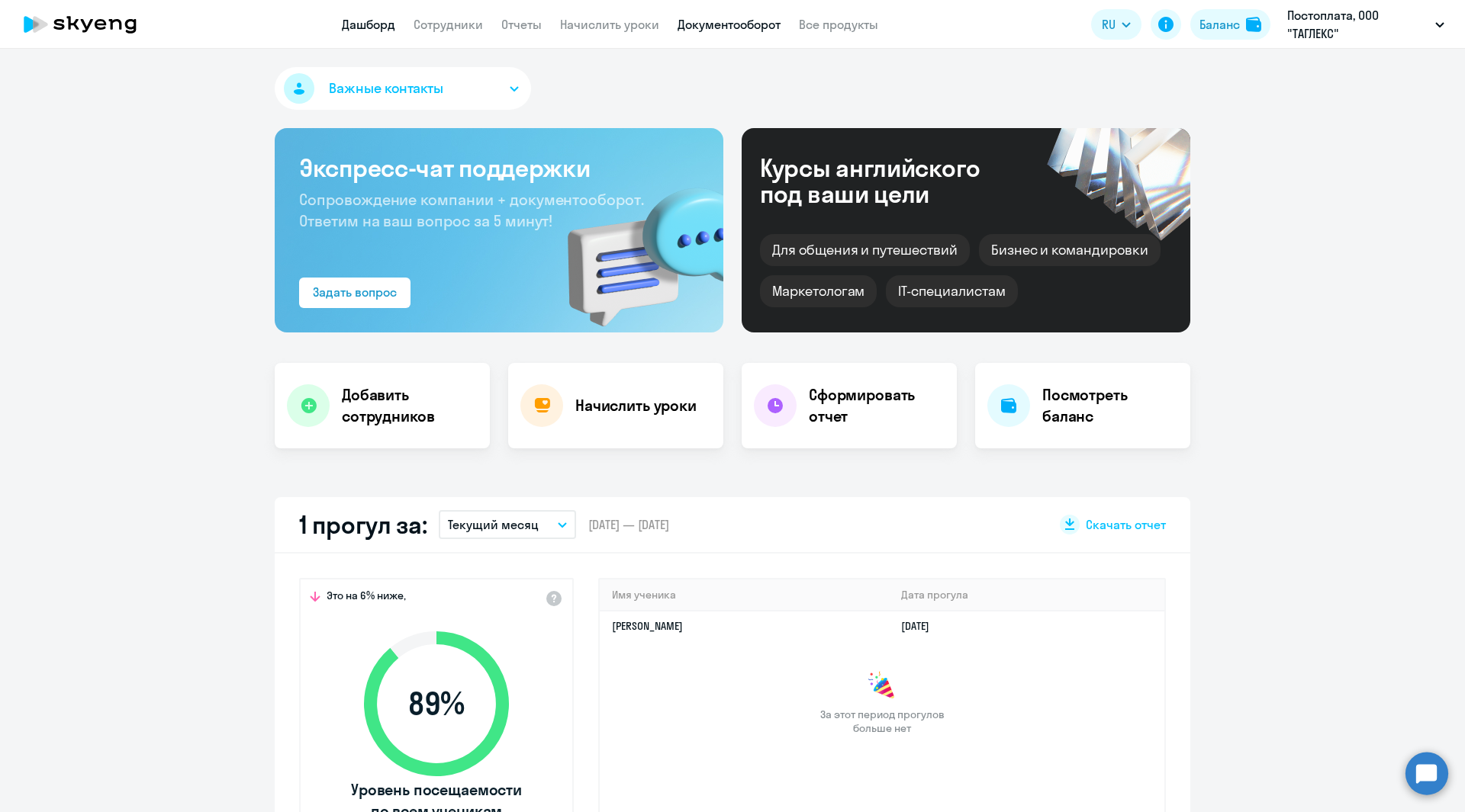
click at [722, 28] on link "Документооборот" at bounding box center [729, 24] width 103 height 15
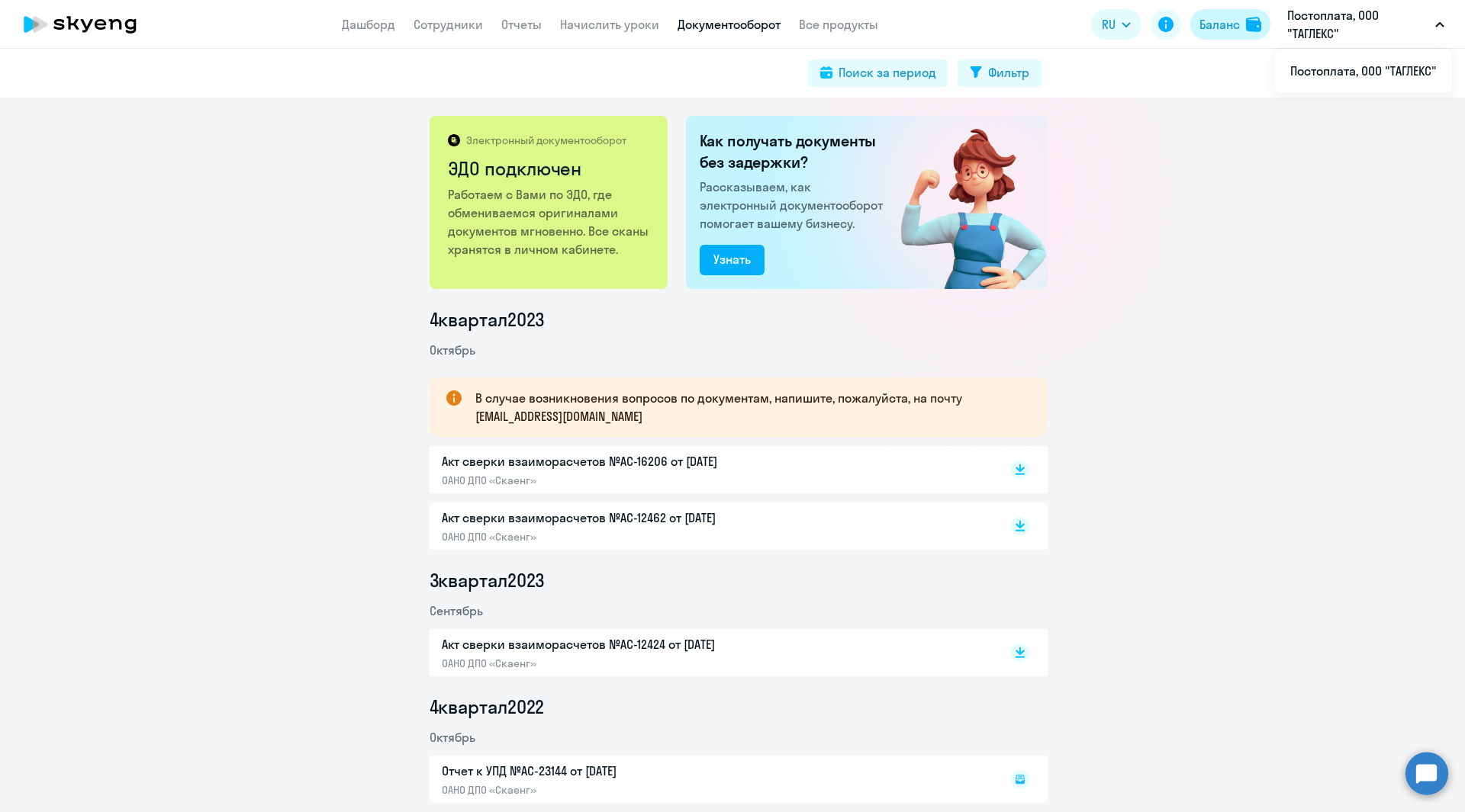
click at [1228, 20] on div "Баланс" at bounding box center [1219, 24] width 40 height 19
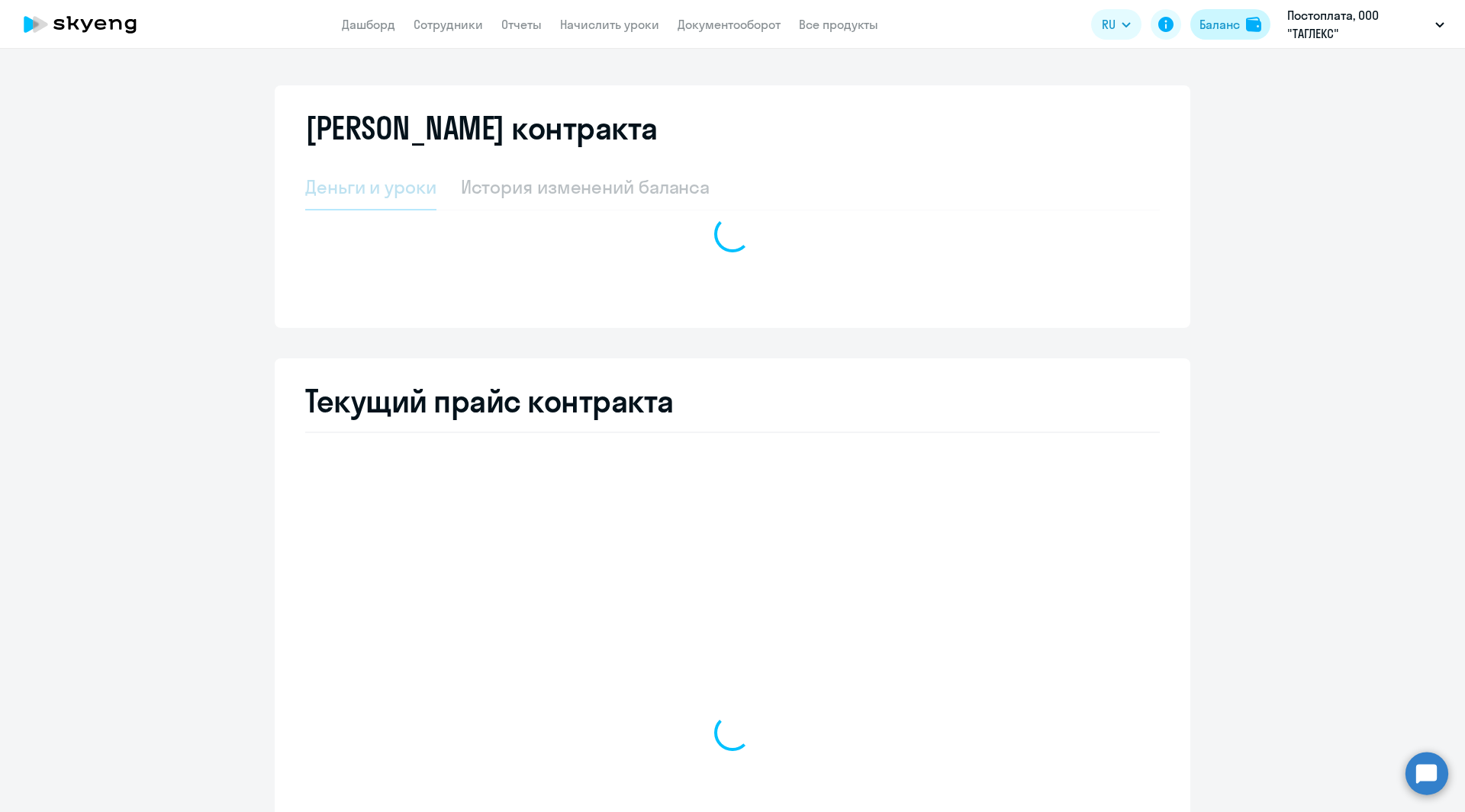
select select "english_adult_not_native_speaker"
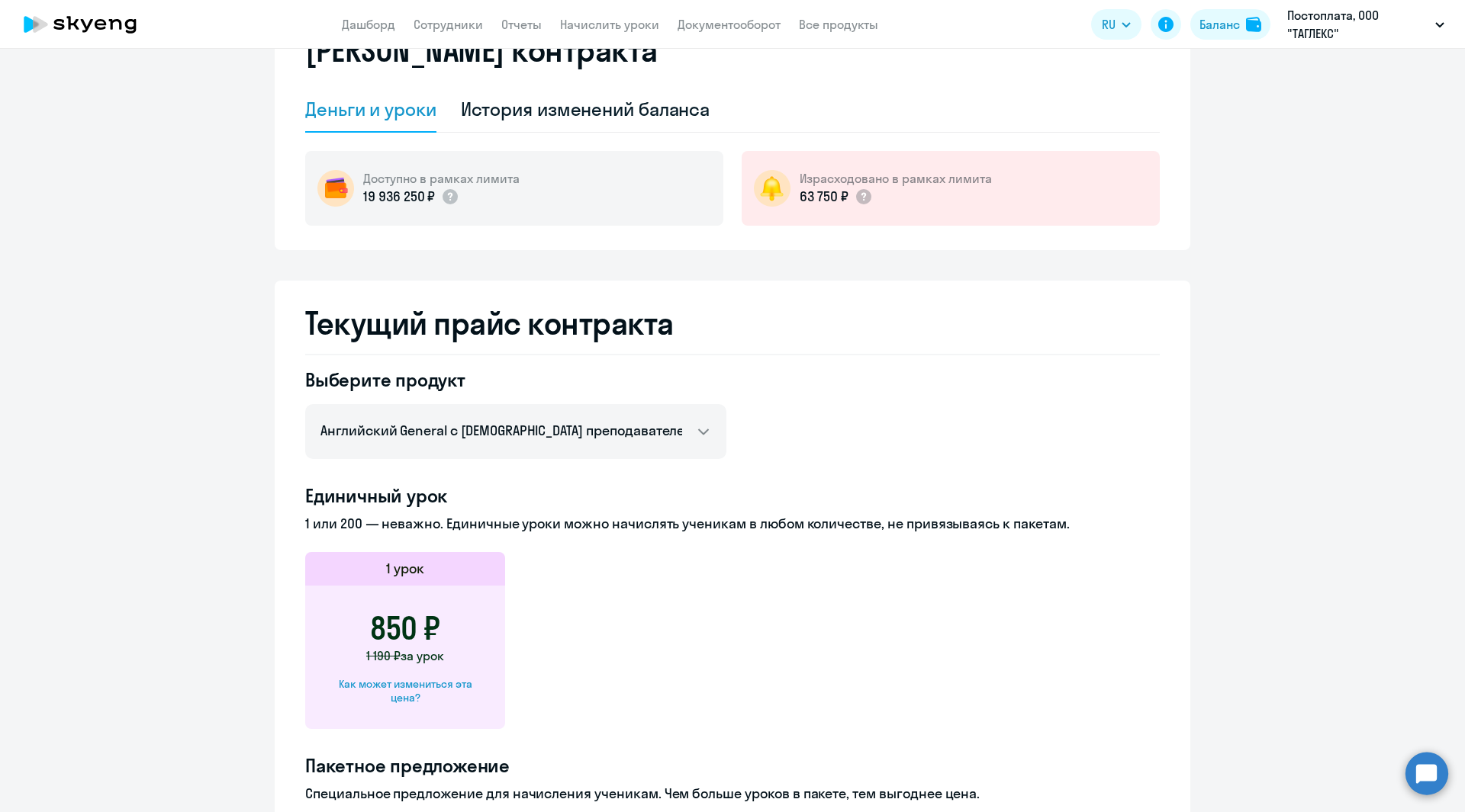
scroll to position [77, 0]
click at [1219, 24] on div "Баланс" at bounding box center [1219, 24] width 40 height 19
click at [373, 24] on link "Дашборд" at bounding box center [368, 24] width 53 height 15
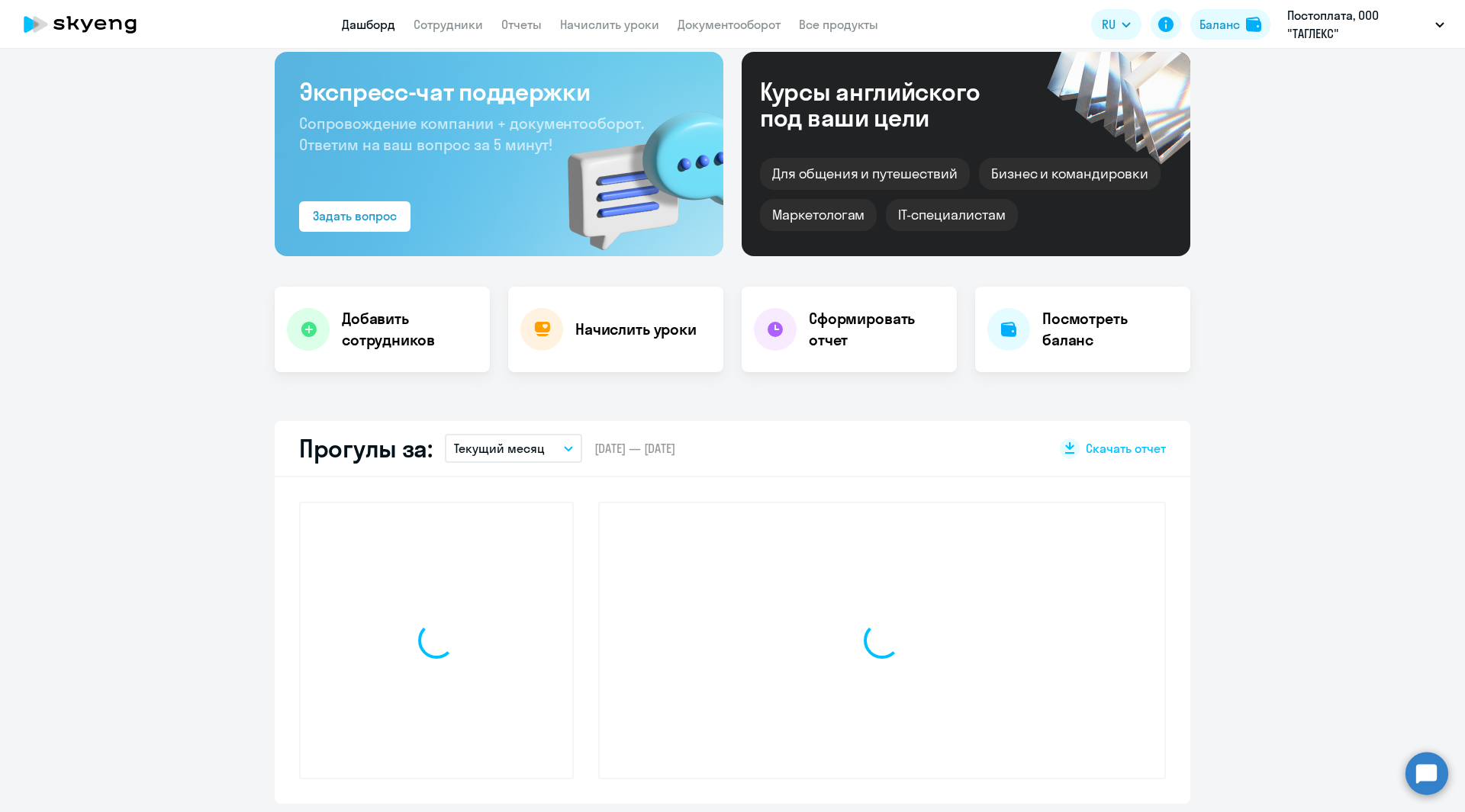
scroll to position [183, 0]
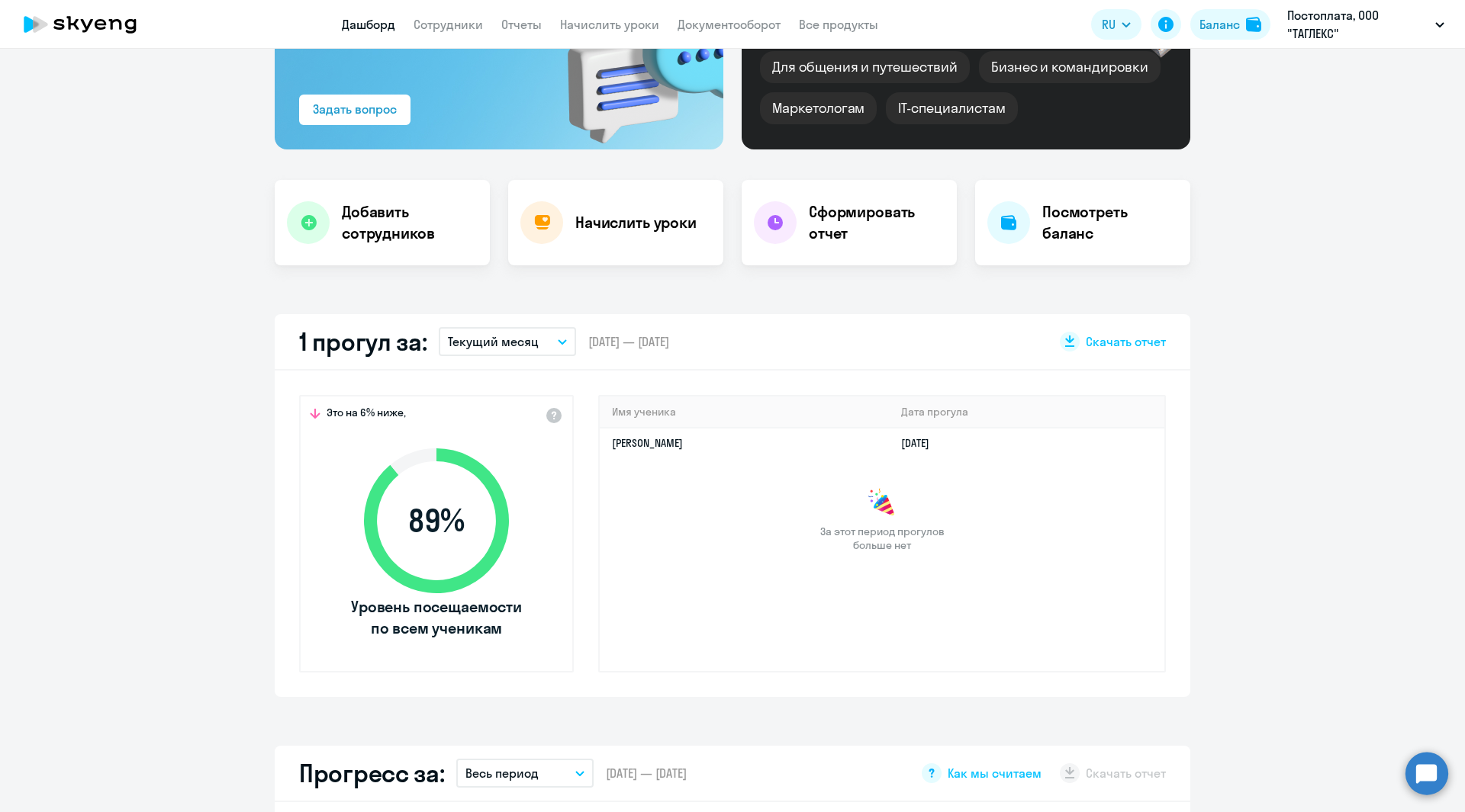
select select "30"
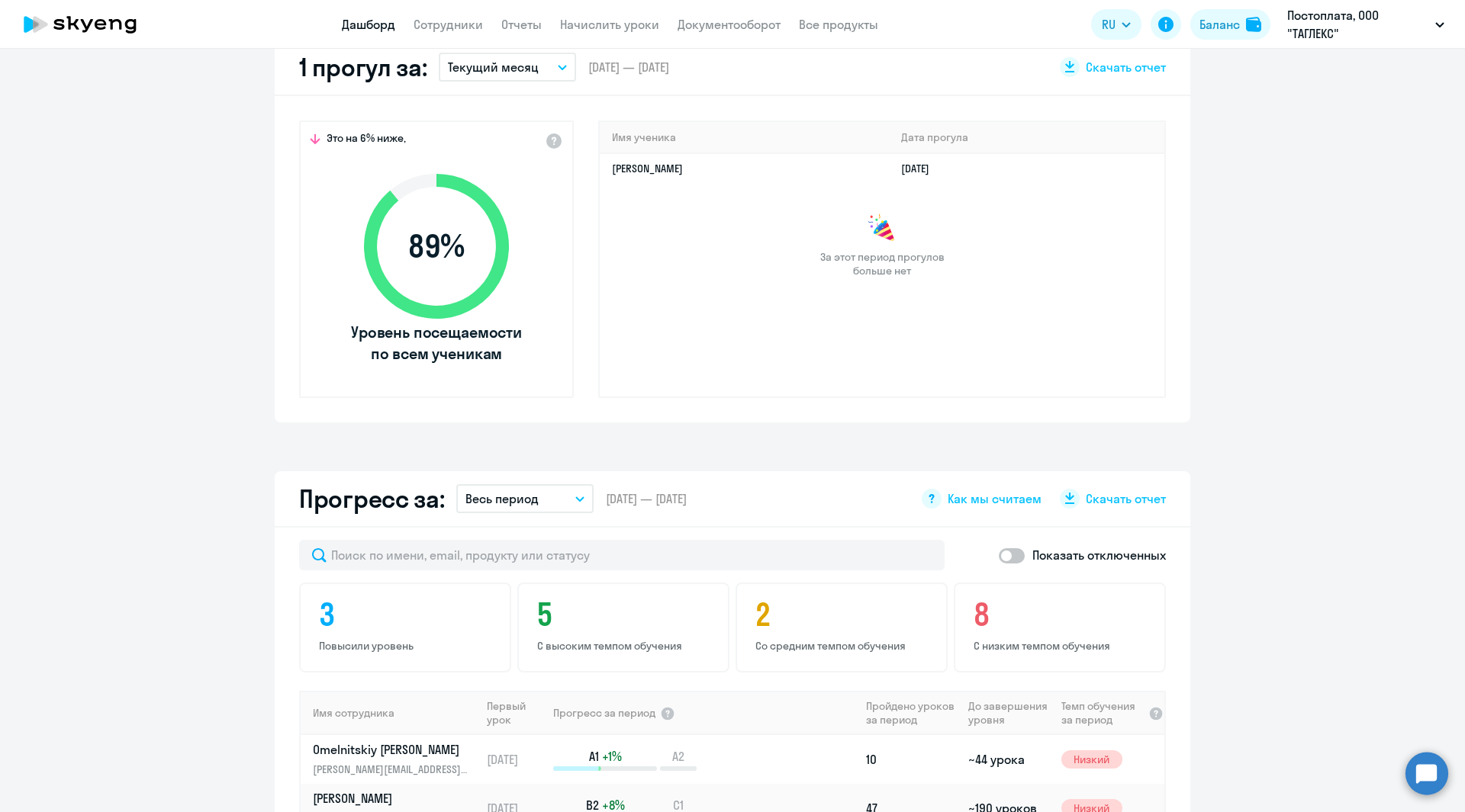
scroll to position [0, 0]
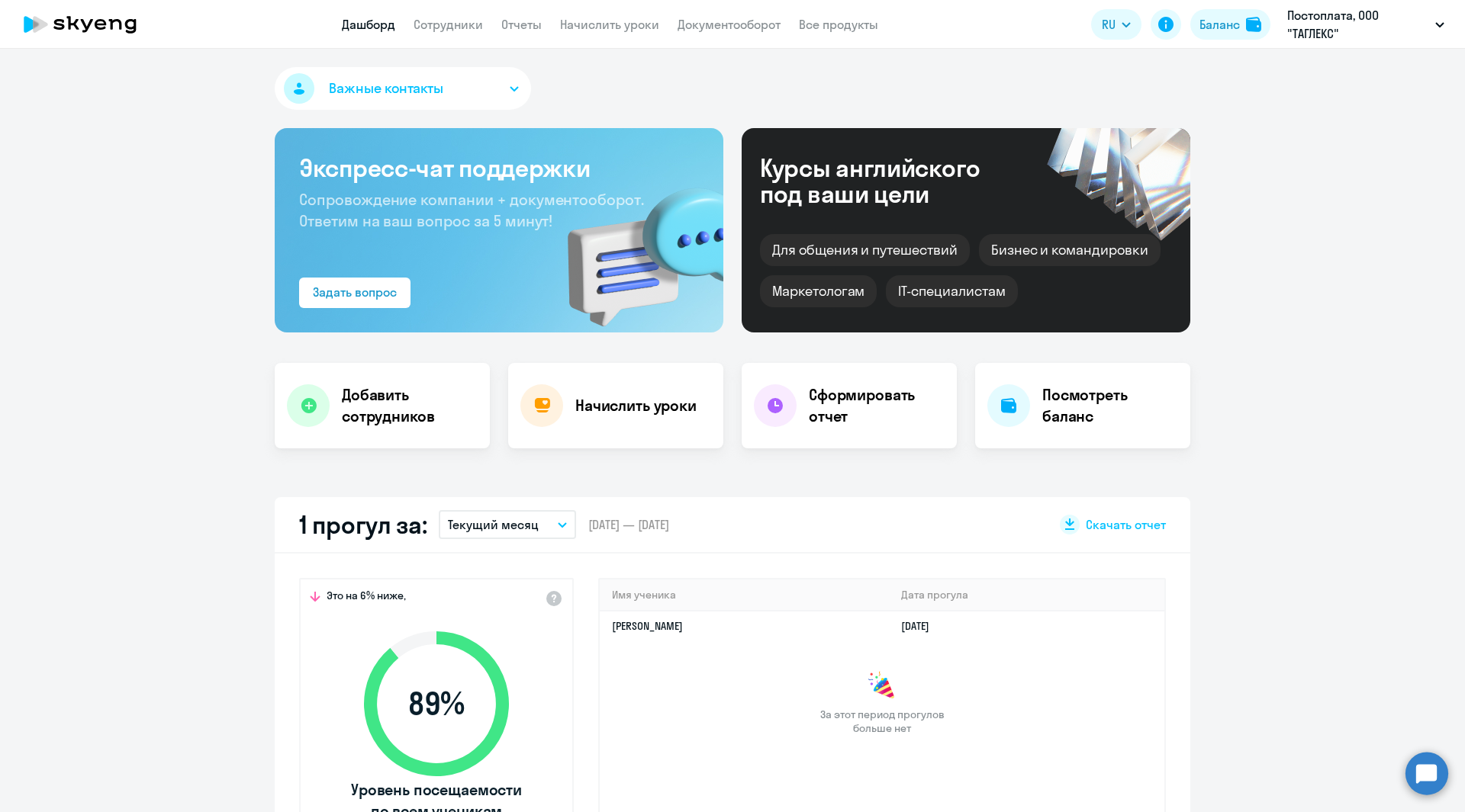
click at [98, 23] on icon at bounding box center [79, 24] width 134 height 38
click at [89, 20] on icon at bounding box center [79, 24] width 134 height 38
click at [1226, 19] on div "Баланс" at bounding box center [1219, 24] width 40 height 19
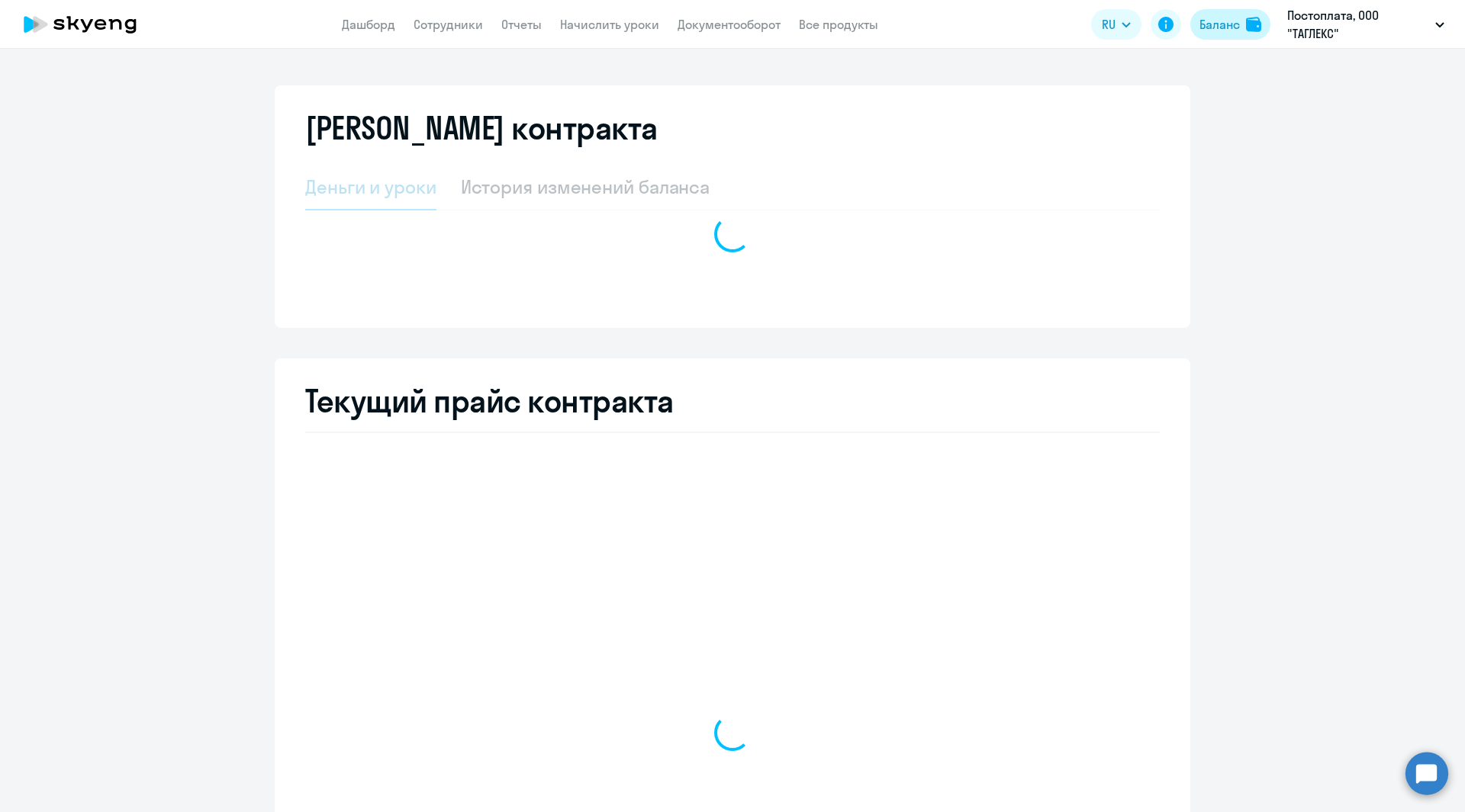
select select "english_adult_not_native_speaker"
